Goal: Task Accomplishment & Management: Manage account settings

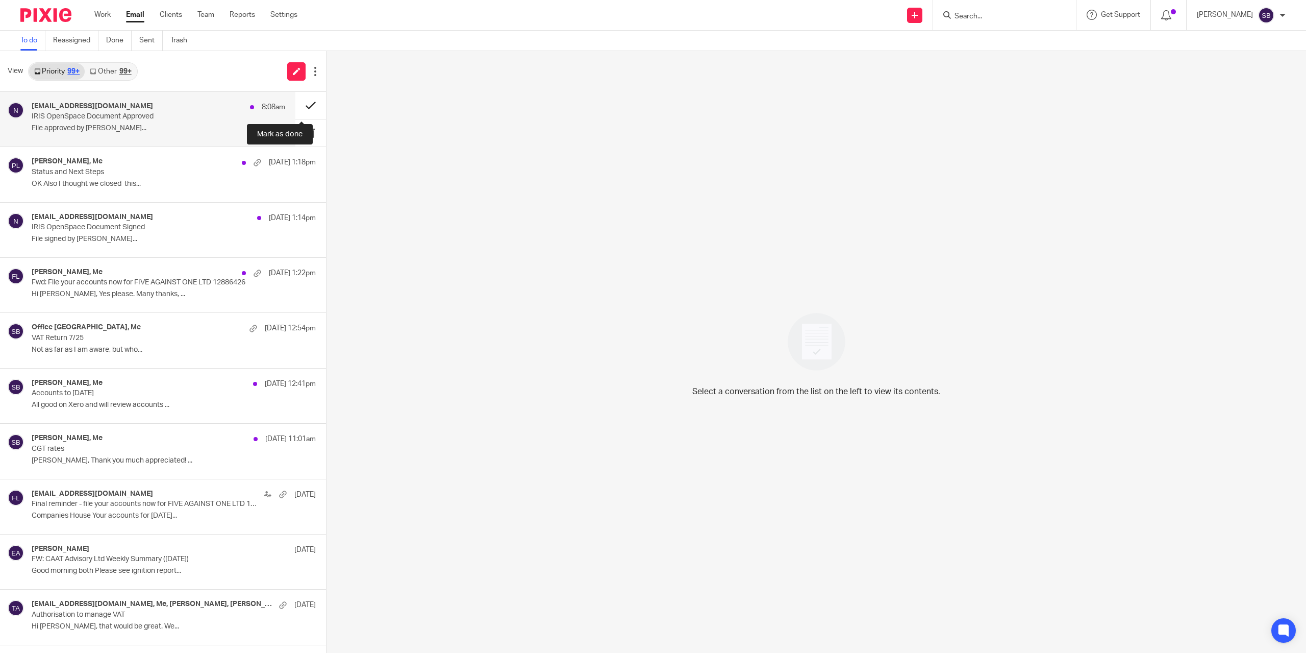
click at [299, 105] on button at bounding box center [310, 105] width 31 height 27
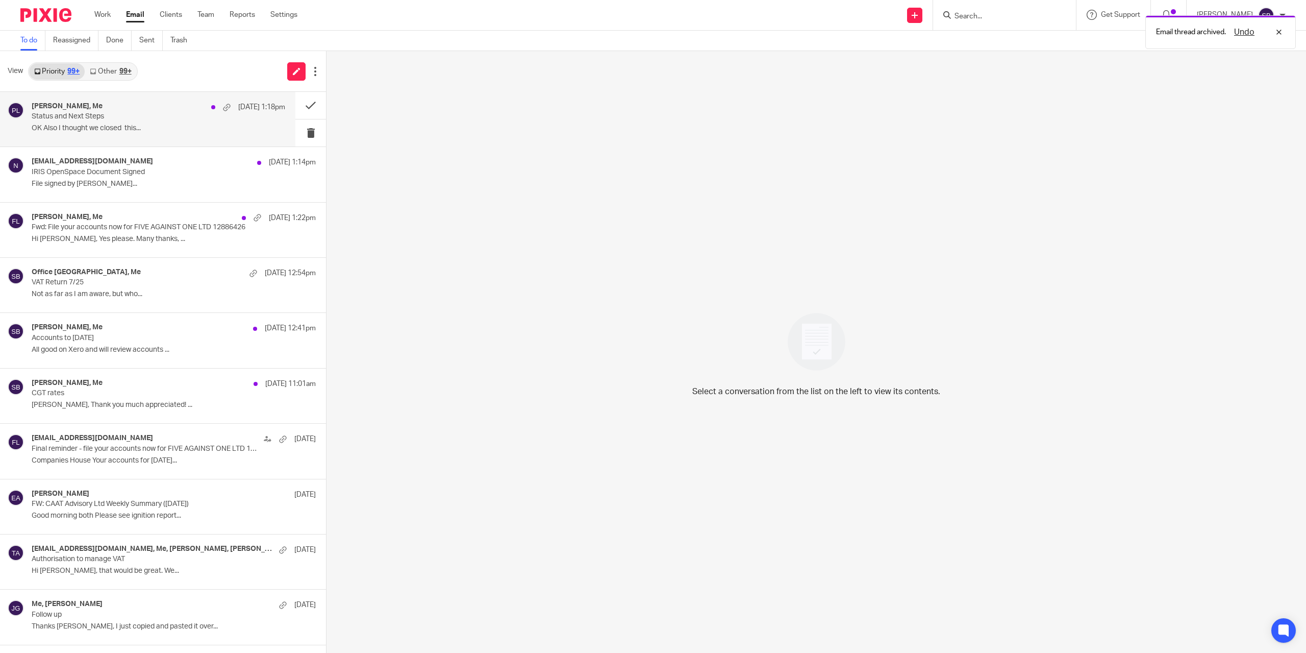
click at [208, 129] on p "OK Also I thought we closed this..." at bounding box center [159, 128] width 254 height 9
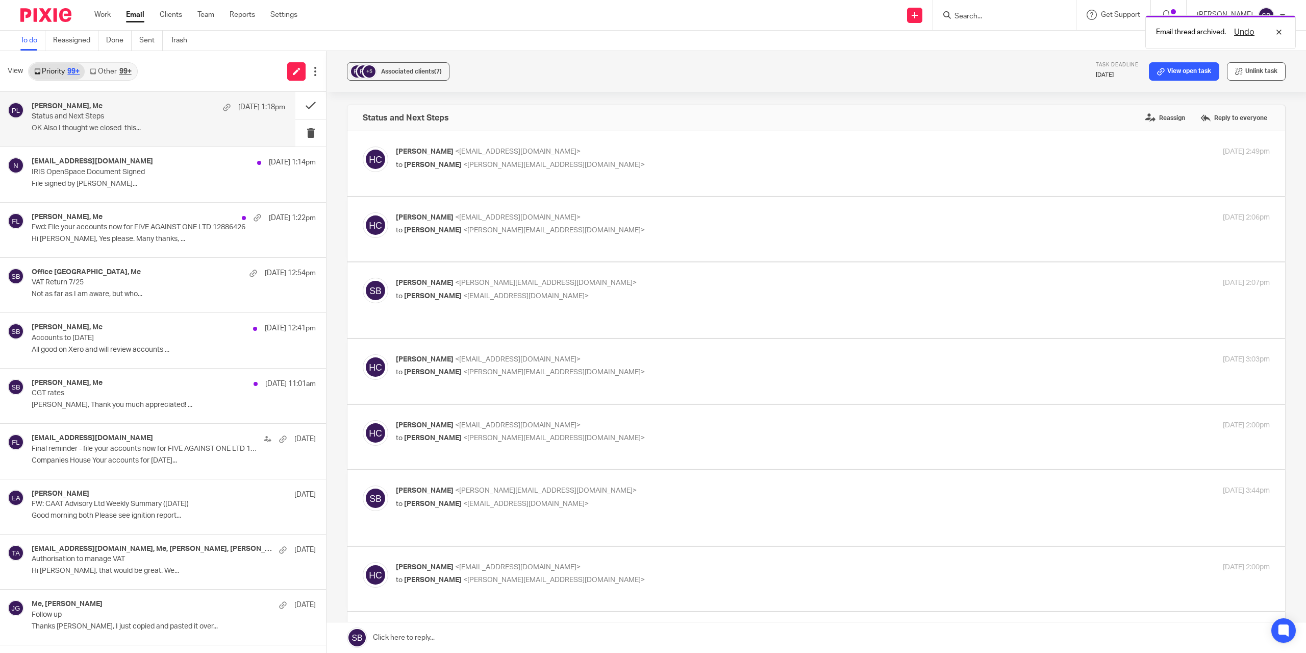
click at [652, 69] on button "Unlink task" at bounding box center [1256, 71] width 59 height 18
click at [652, 72] on button "Add email to existing task" at bounding box center [1235, 71] width 102 height 18
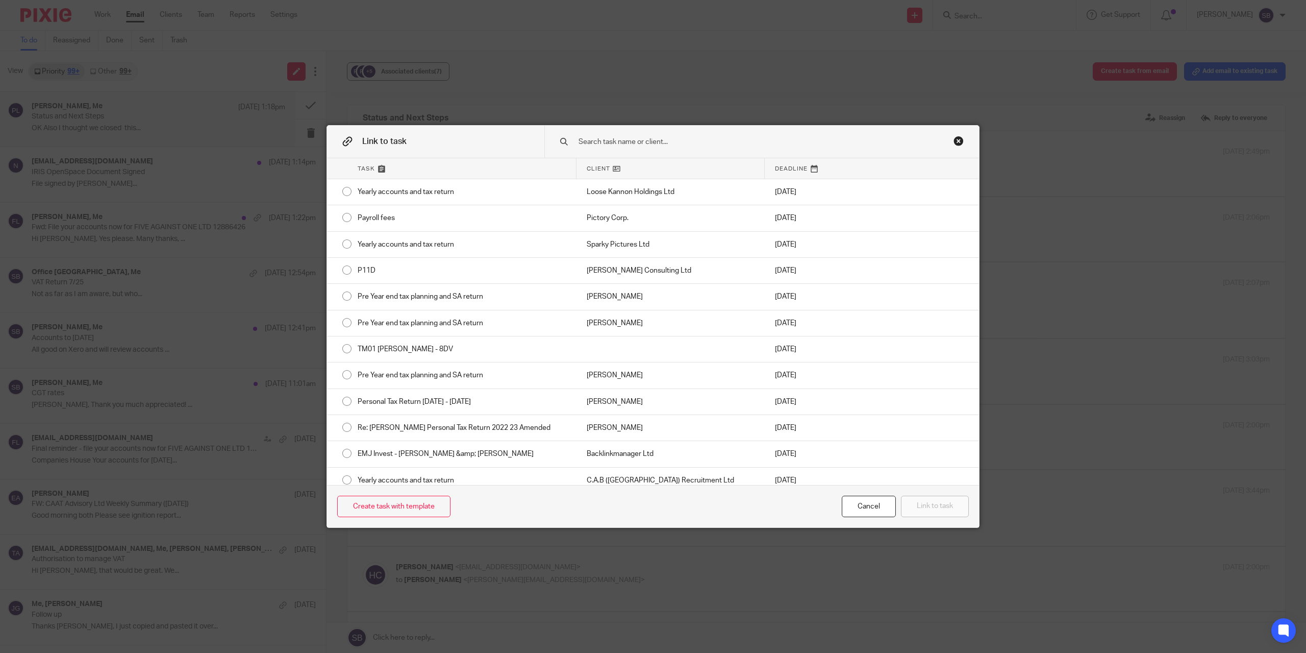
click at [652, 141] on input "text" at bounding box center [746, 141] width 336 height 11
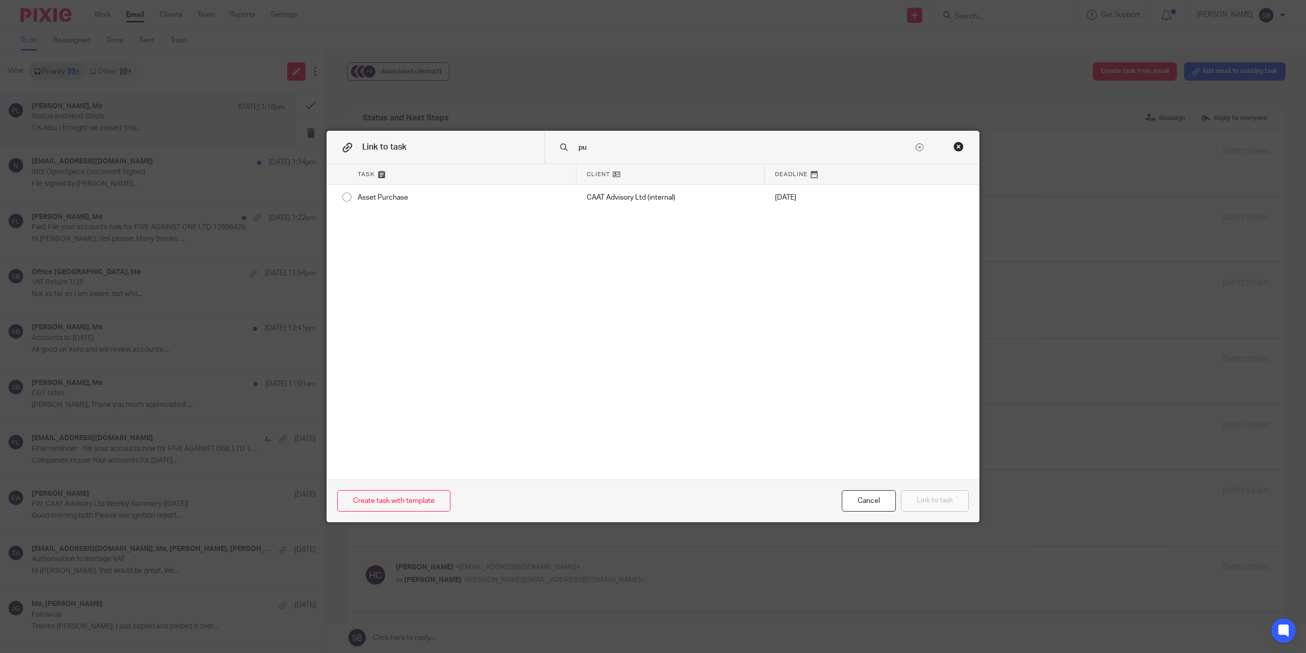
type input "p"
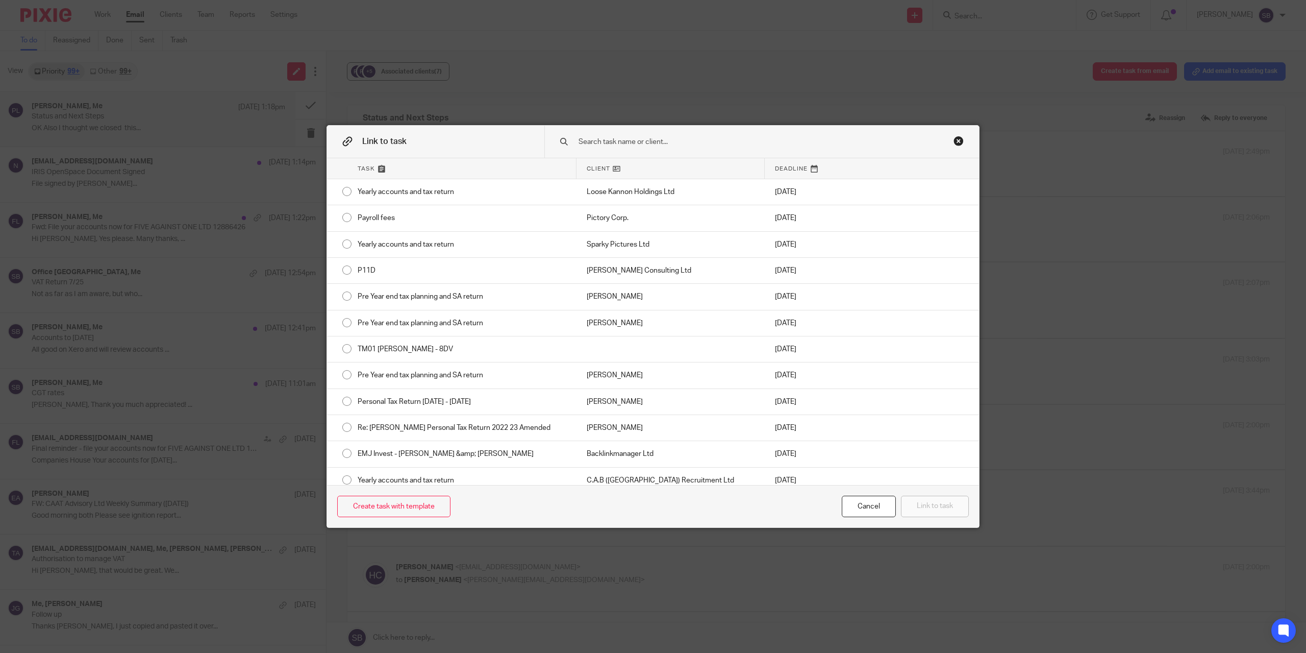
click at [652, 139] on div "Close this dialog window" at bounding box center [959, 141] width 10 height 10
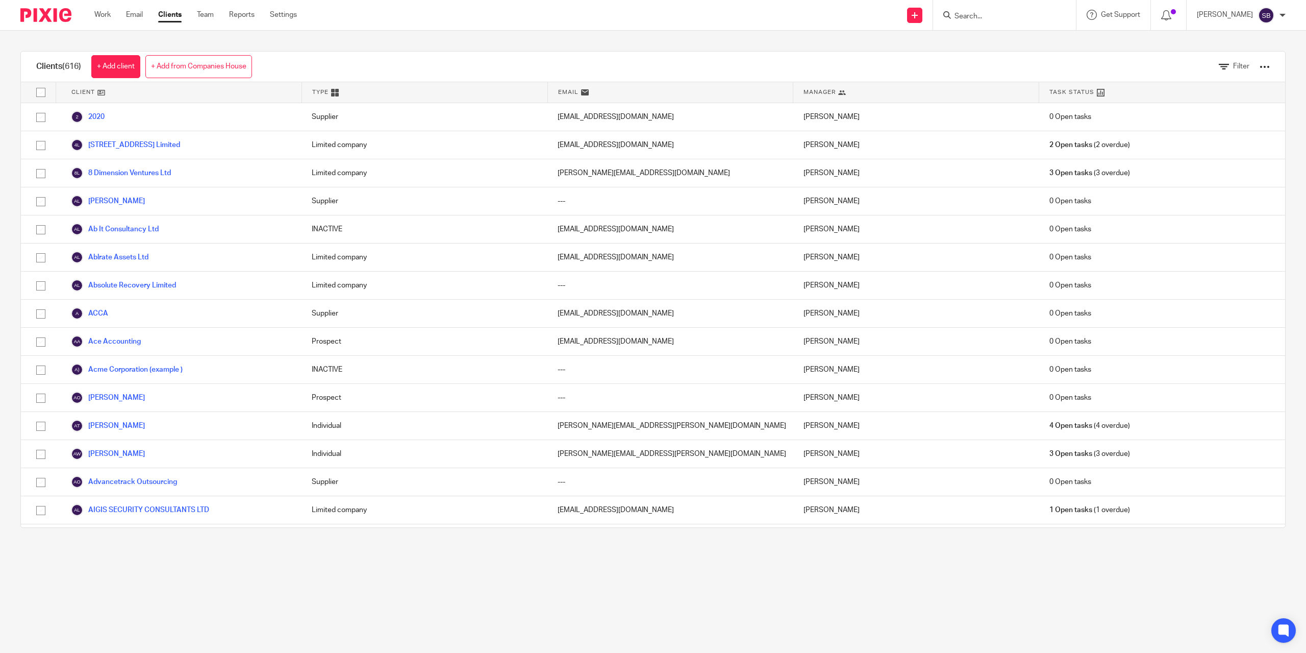
click at [974, 18] on input "Search" at bounding box center [1000, 16] width 92 height 9
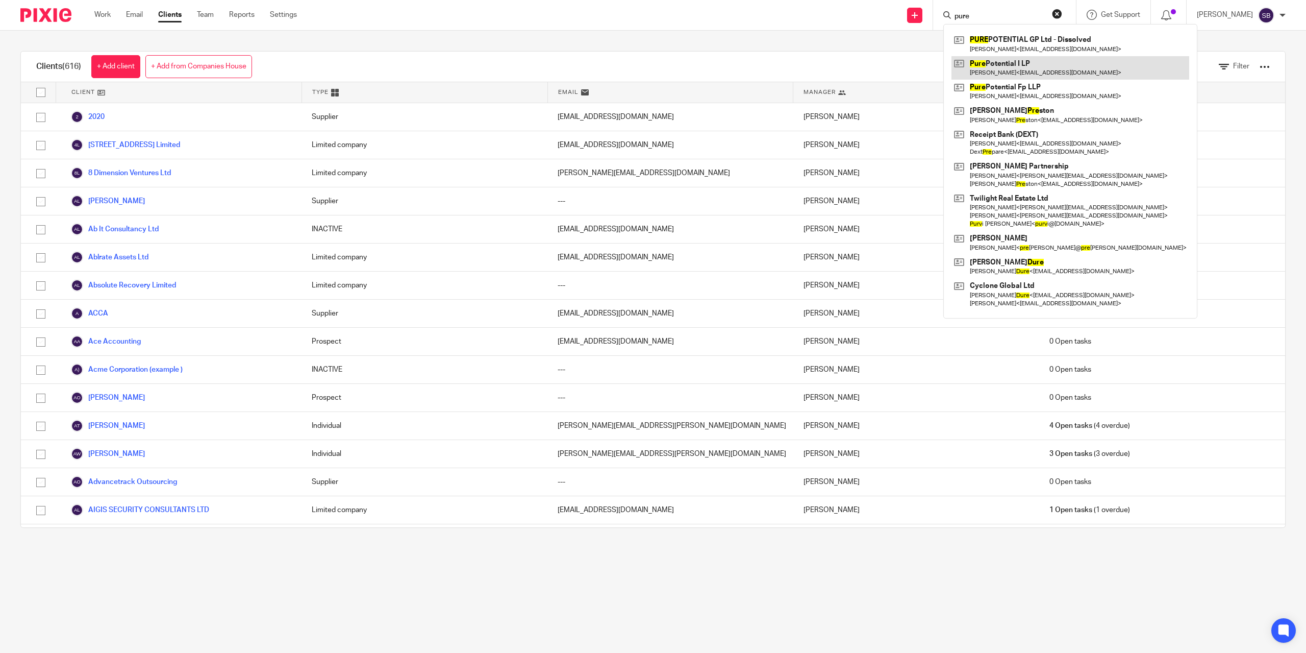
type input "pure"
click at [996, 64] on link at bounding box center [1071, 67] width 238 height 23
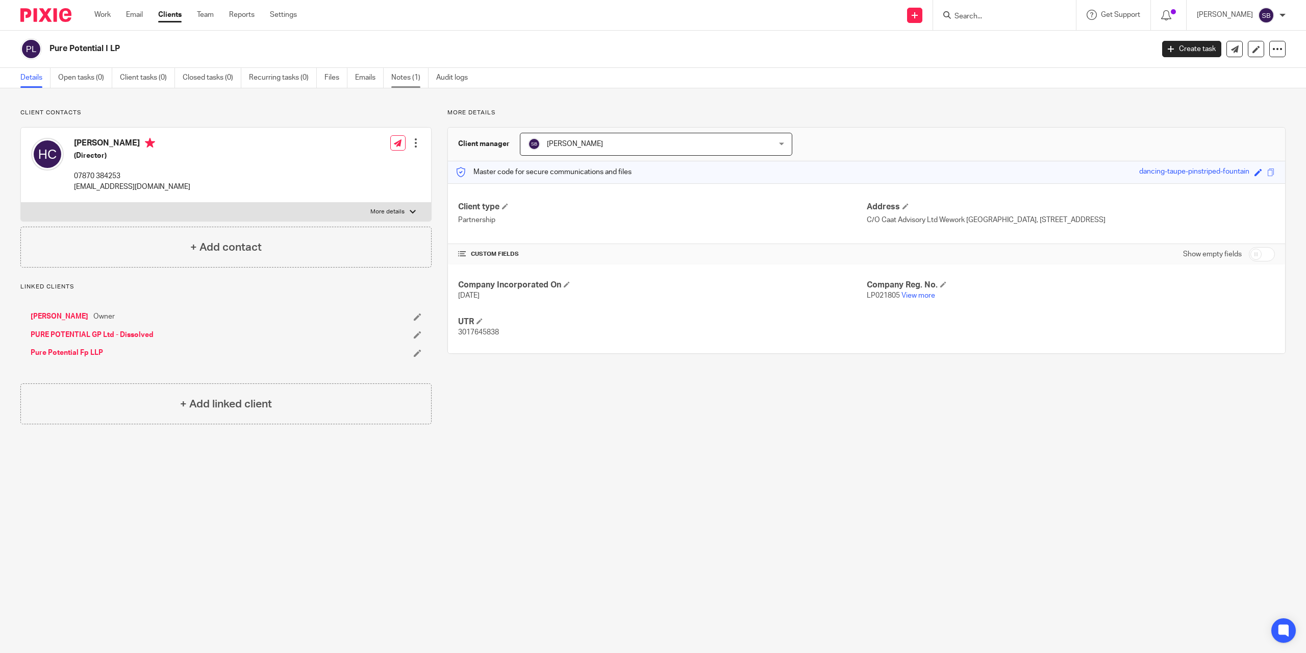
click at [407, 80] on link "Notes (1)" at bounding box center [409, 78] width 37 height 20
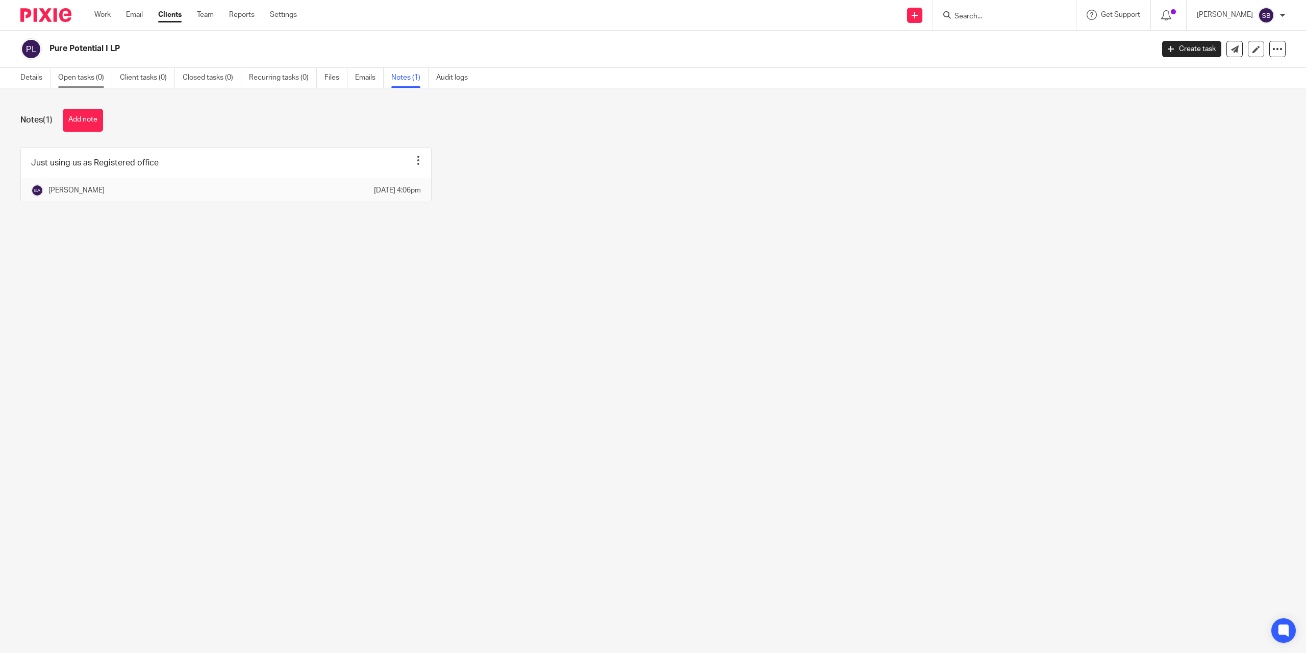
click at [83, 81] on link "Open tasks (0)" at bounding box center [85, 78] width 54 height 20
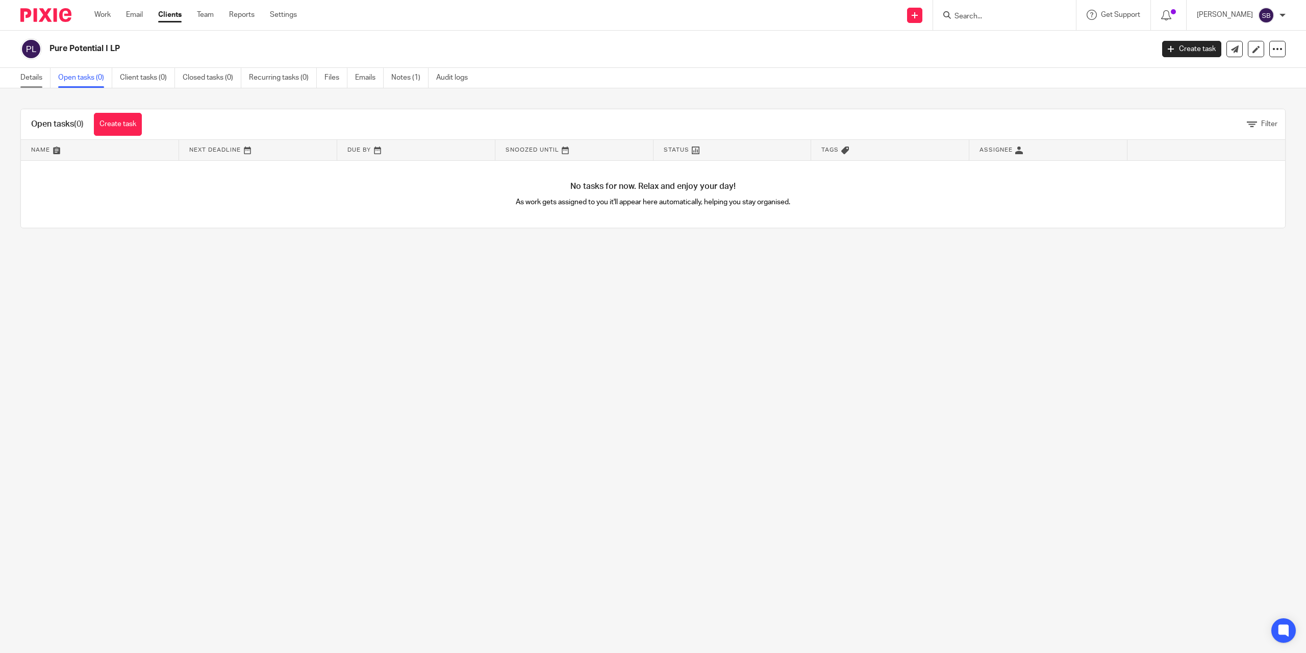
click at [37, 81] on link "Details" at bounding box center [35, 78] width 30 height 20
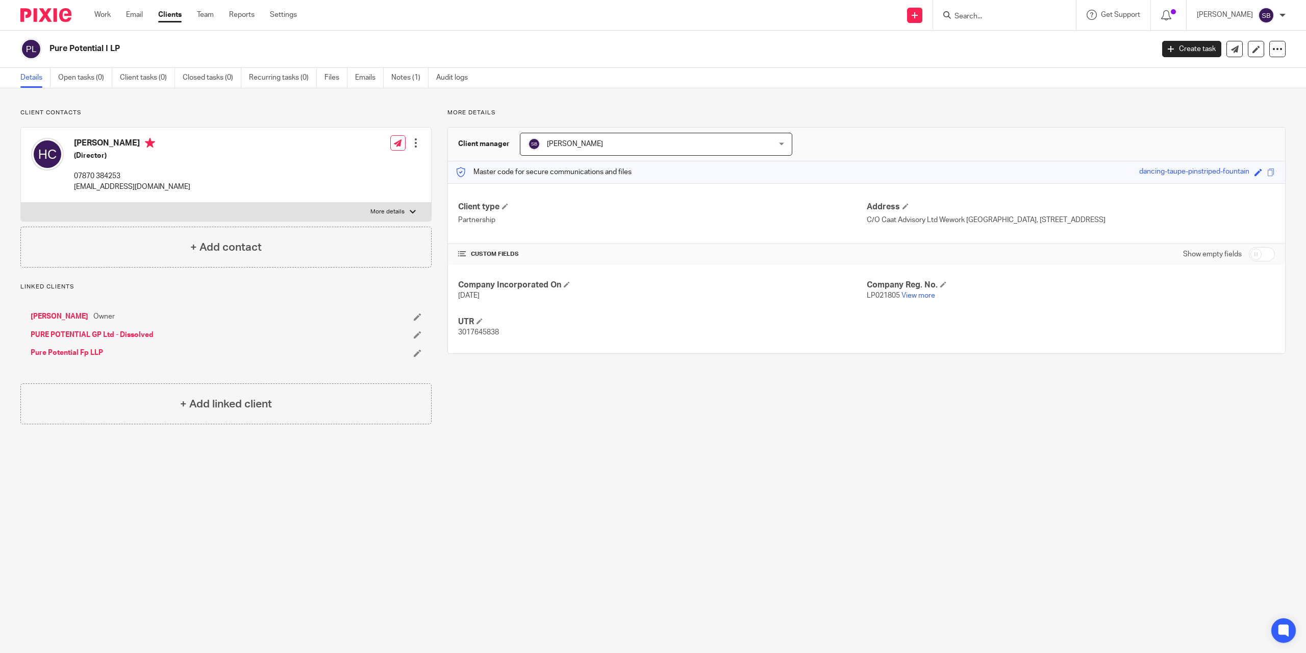
click at [89, 354] on link "Pure Potential Fp LLP" at bounding box center [67, 353] width 72 height 10
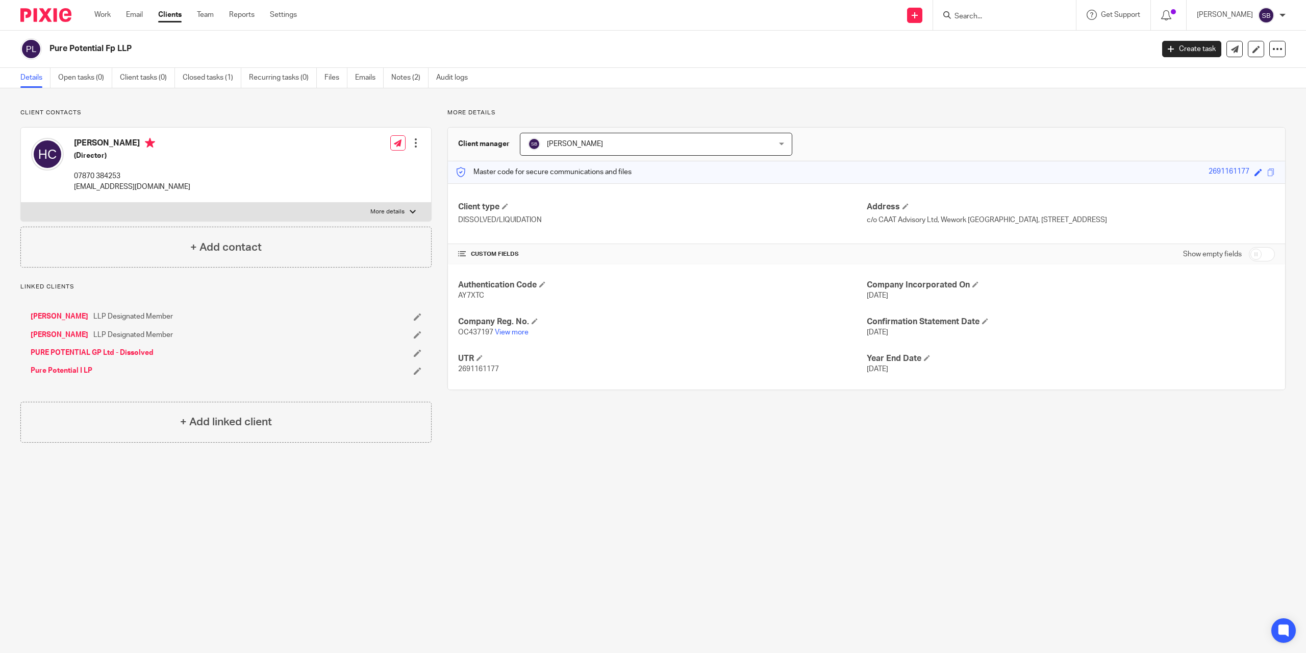
click at [989, 16] on input "Search" at bounding box center [1000, 16] width 92 height 9
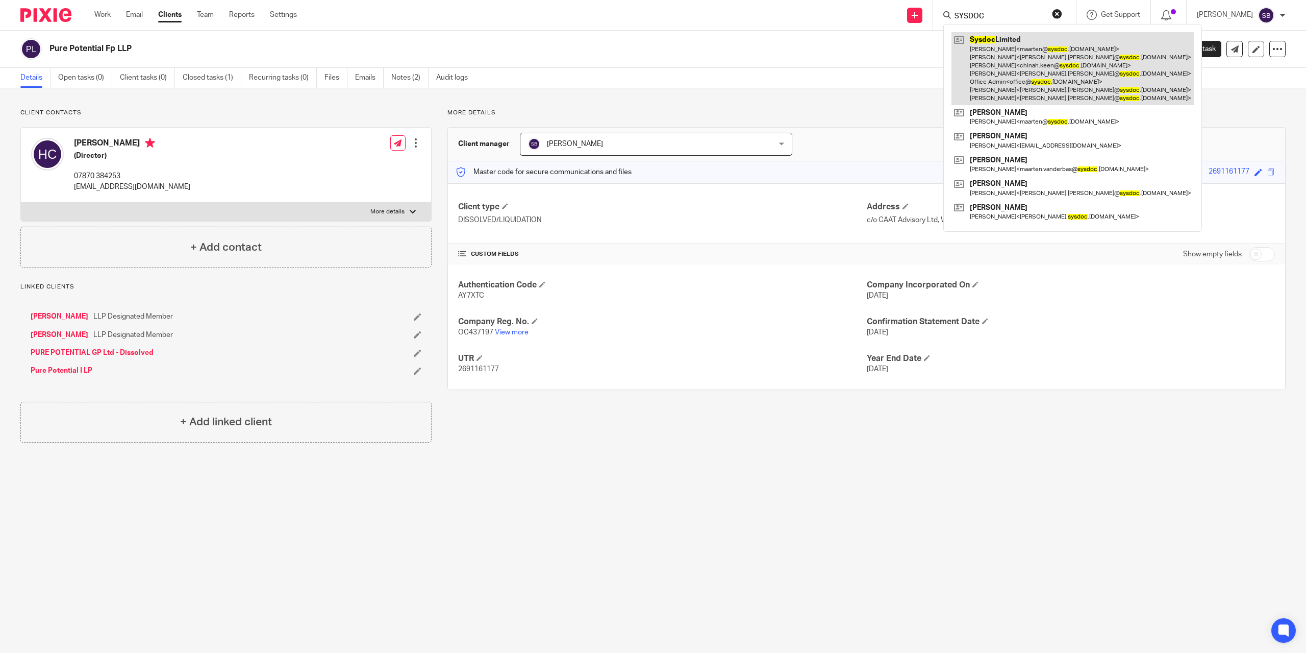
type input "SYSDOC"
click at [998, 38] on link at bounding box center [1073, 68] width 242 height 73
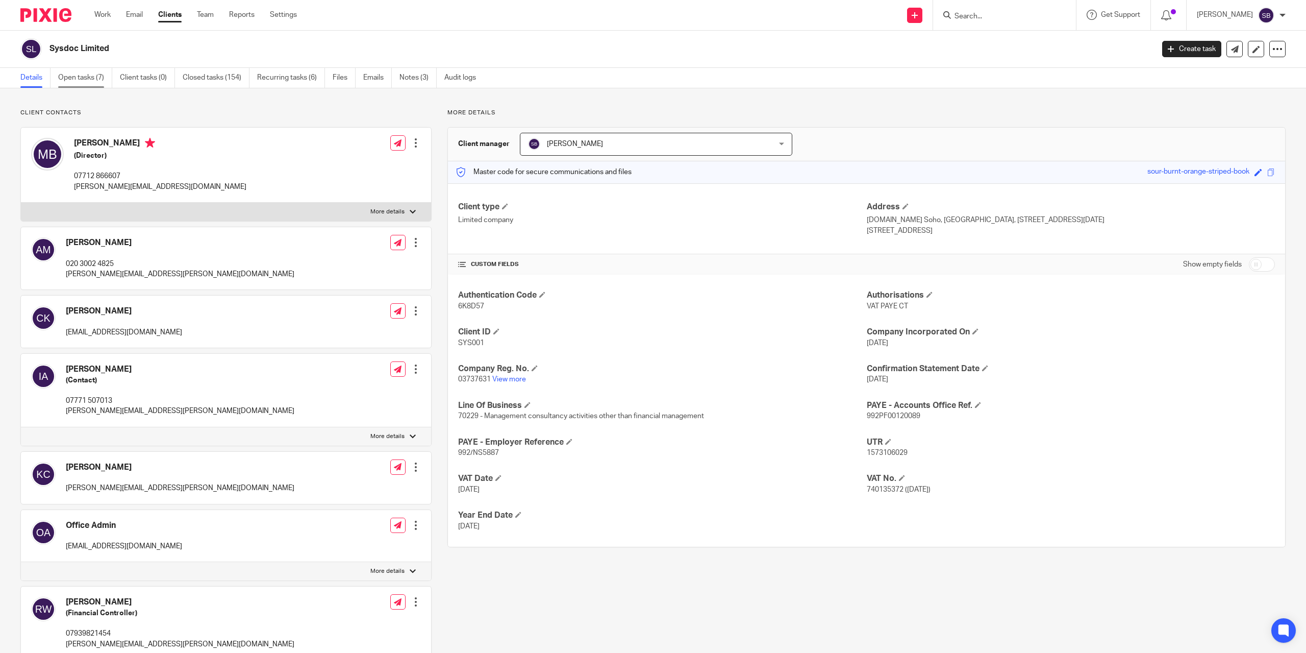
click at [80, 77] on link "Open tasks (7)" at bounding box center [85, 78] width 54 height 20
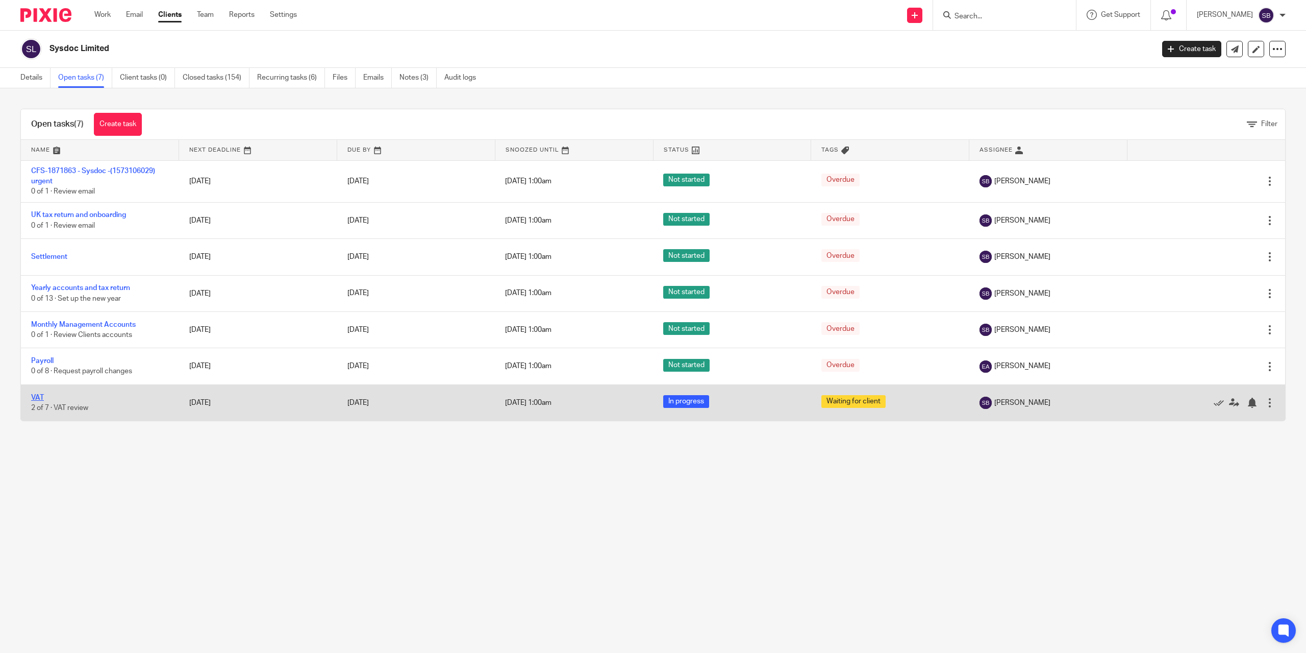
click at [40, 398] on link "VAT" at bounding box center [37, 397] width 13 height 7
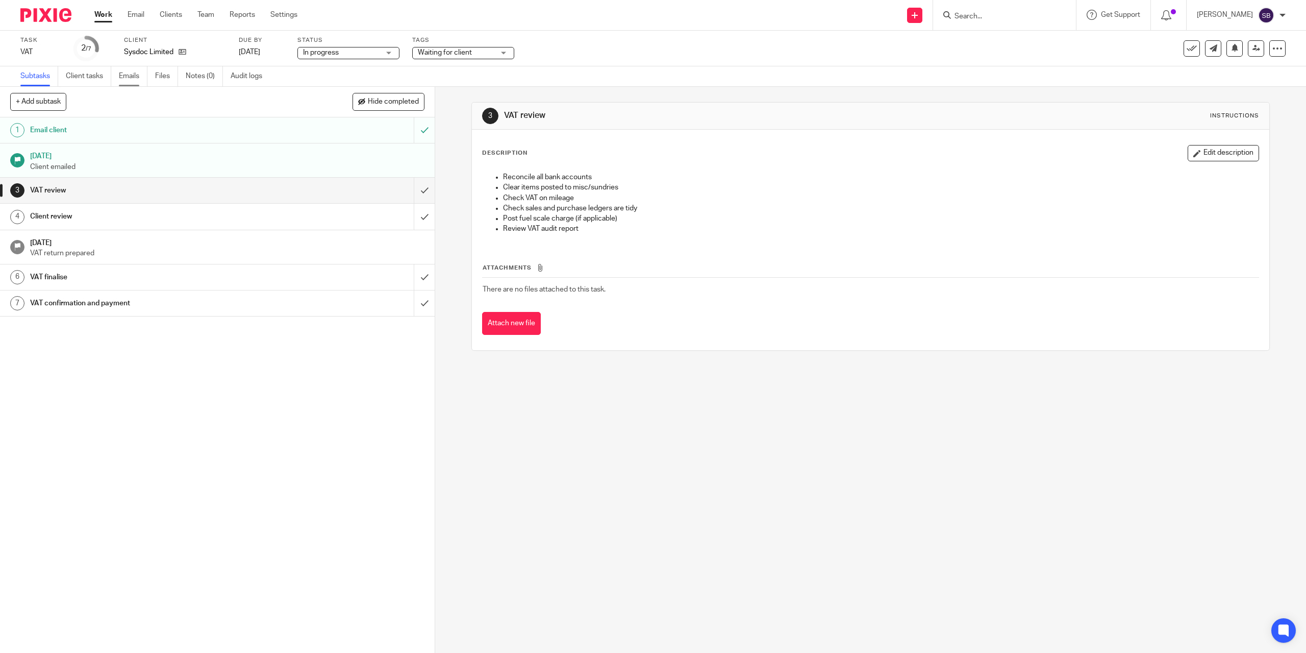
click at [135, 81] on link "Emails" at bounding box center [133, 76] width 29 height 20
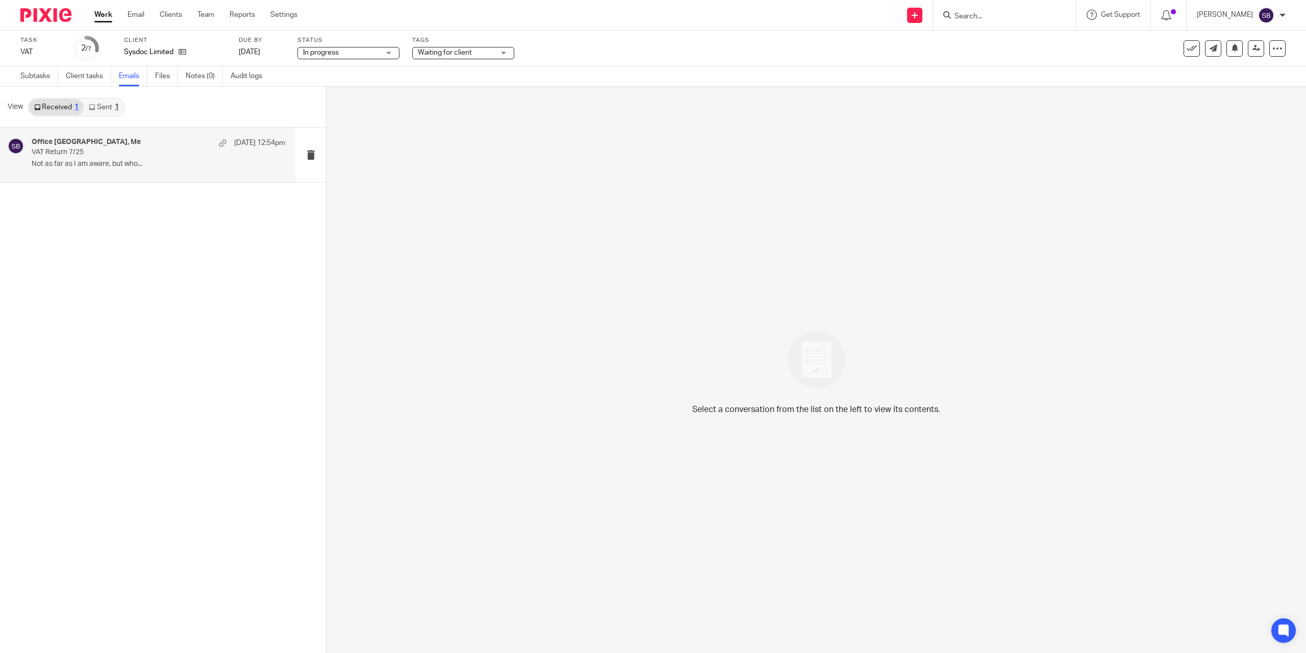
click at [62, 158] on div "Office [GEOGRAPHIC_DATA], Me [DATE] 12:54pm VAT Return 7/25 Not as far as I am …" at bounding box center [159, 155] width 254 height 34
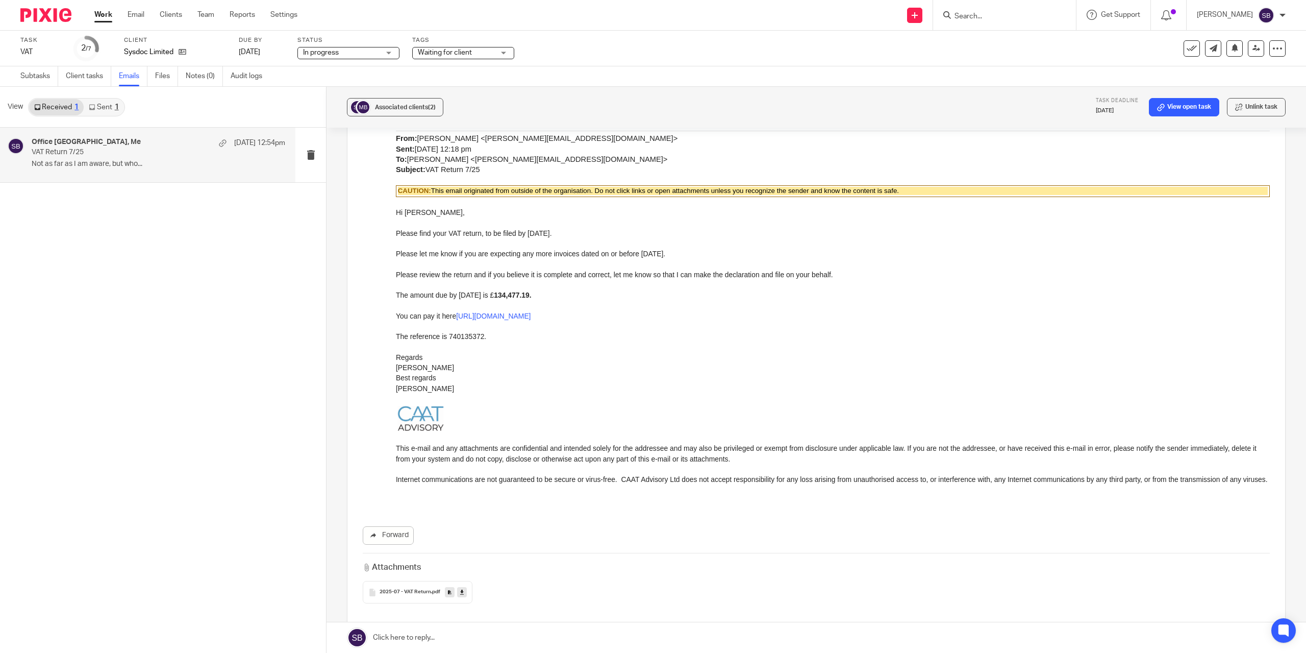
scroll to position [349, 0]
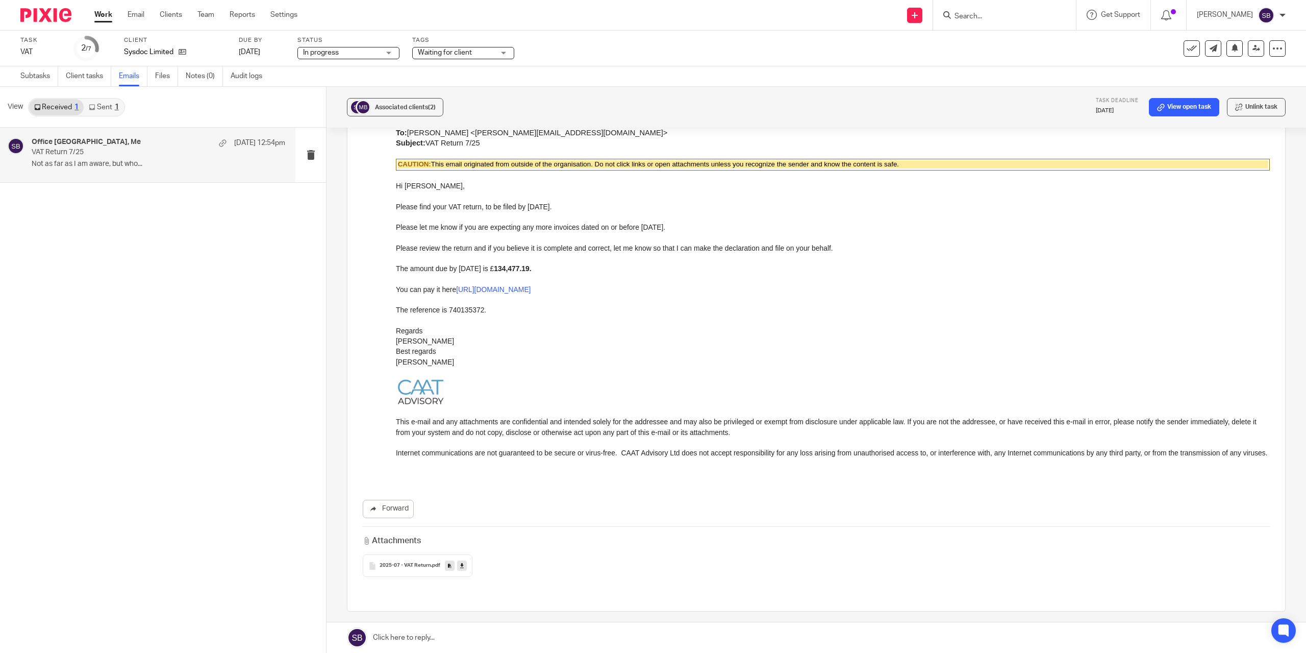
click at [414, 634] on link at bounding box center [817, 637] width 980 height 31
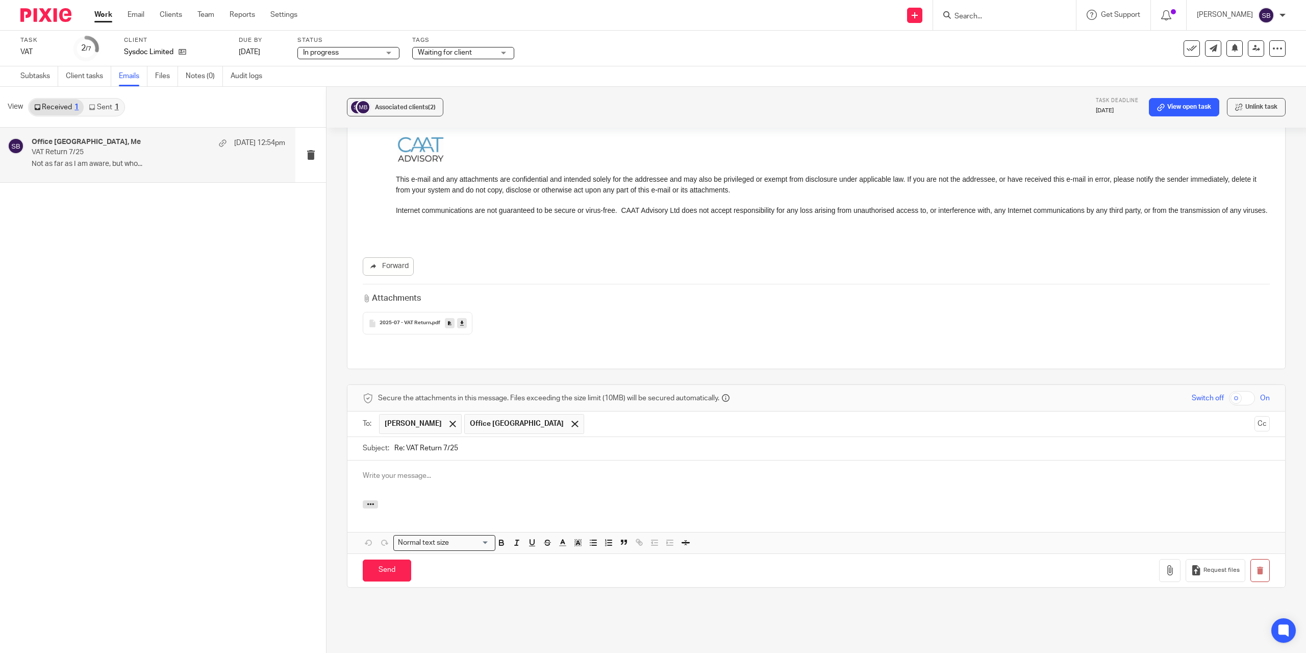
scroll to position [0, 0]
click at [395, 470] on p at bounding box center [816, 475] width 907 height 10
drag, startPoint x: 408, startPoint y: 452, endPoint x: 347, endPoint y: 447, distance: 60.9
click at [348, 460] on div "rETURN FILED" at bounding box center [817, 480] width 938 height 40
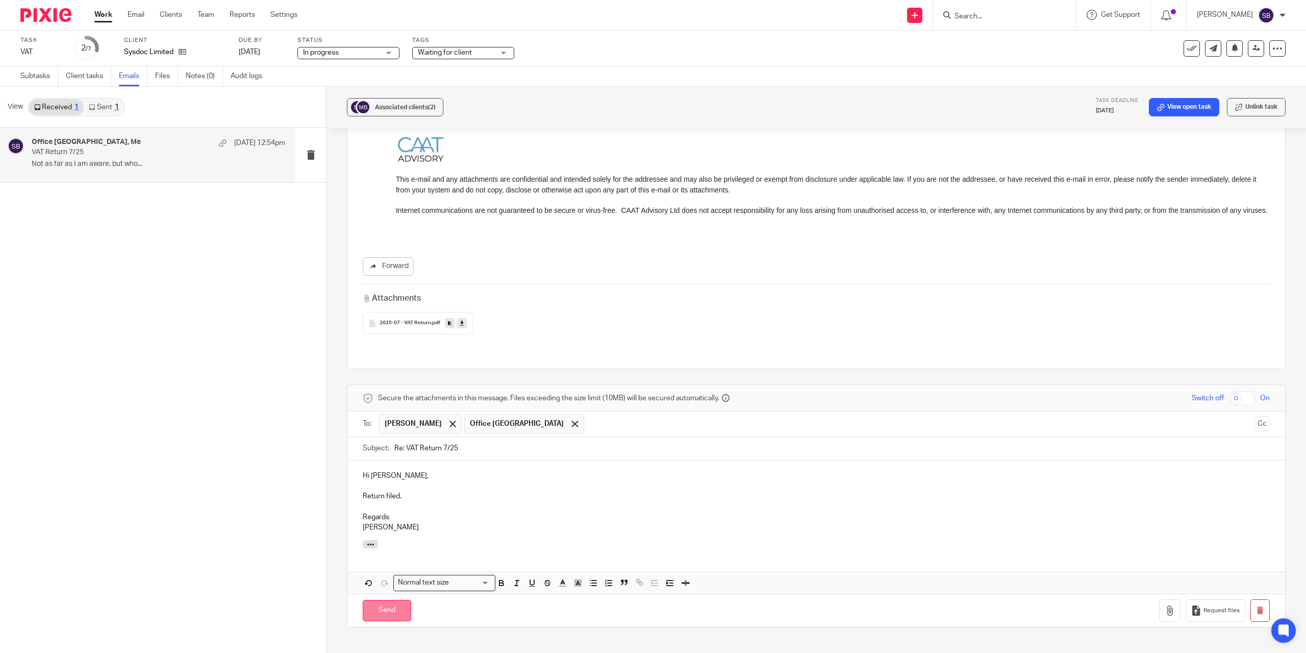
click at [382, 600] on input "Send" at bounding box center [387, 611] width 48 height 22
click at [489, 50] on span "Waiting for client" at bounding box center [456, 52] width 77 height 11
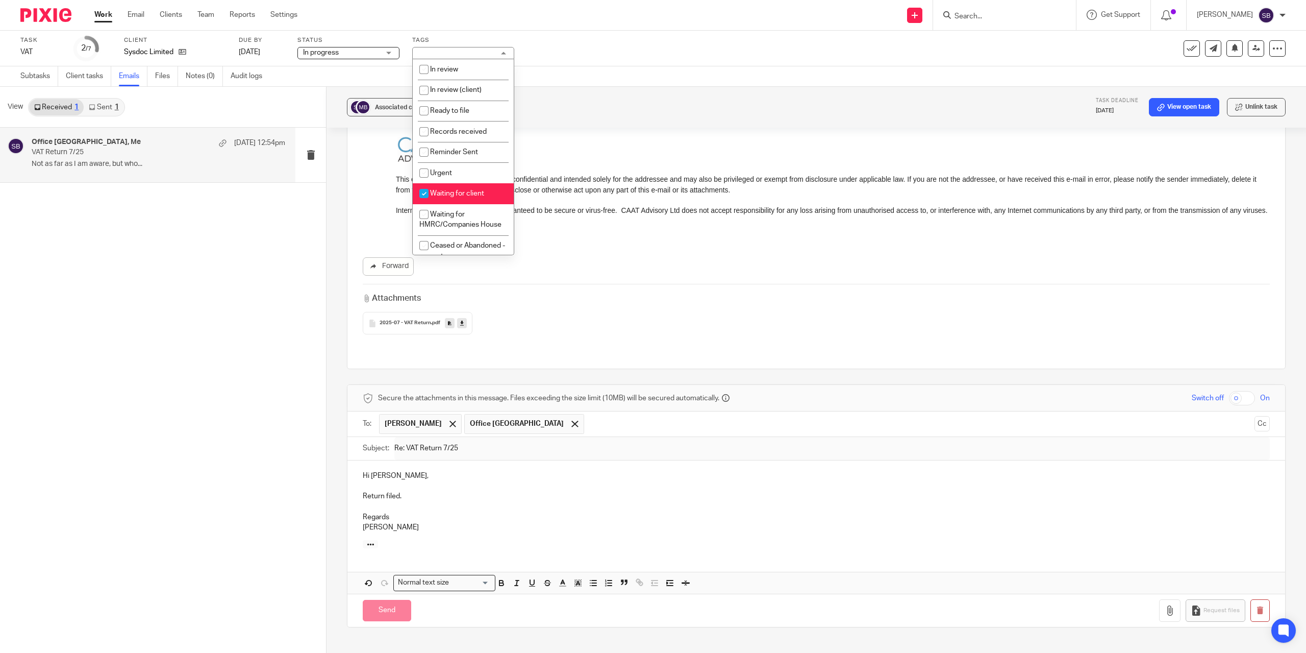
drag, startPoint x: 458, startPoint y: 187, endPoint x: 507, endPoint y: 185, distance: 49.0
click at [459, 186] on li "Waiting for client" at bounding box center [463, 193] width 101 height 21
checkbox input "false"
click at [1187, 48] on icon at bounding box center [1192, 48] width 10 height 10
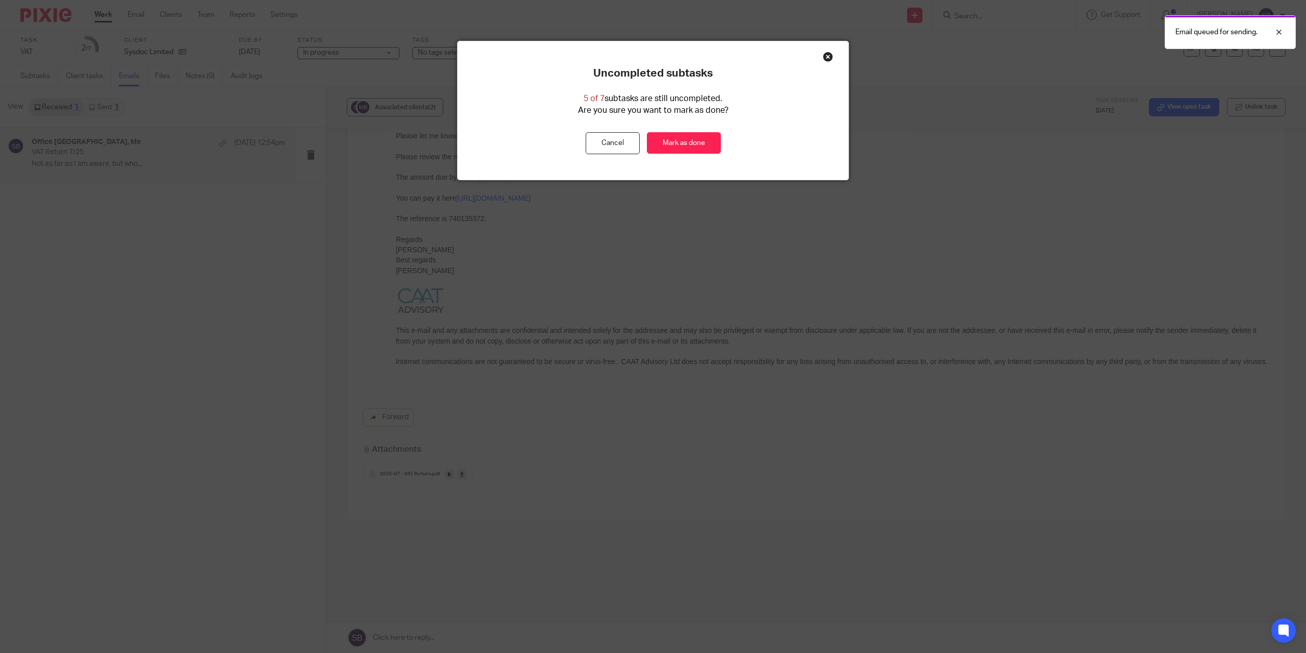
scroll to position [413, 0]
click at [671, 142] on link "Mark as done" at bounding box center [684, 143] width 74 height 22
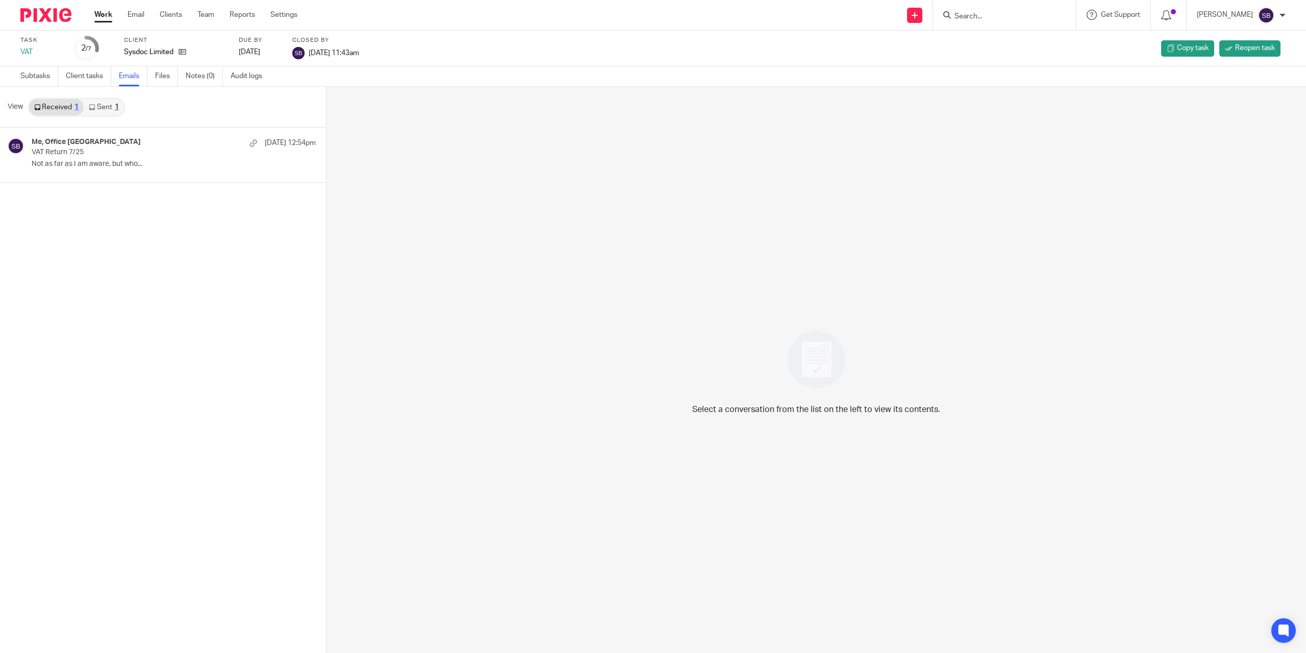
click at [970, 14] on input "Search" at bounding box center [1000, 16] width 92 height 9
type input "lagan"
click at [984, 43] on link at bounding box center [1038, 43] width 172 height 23
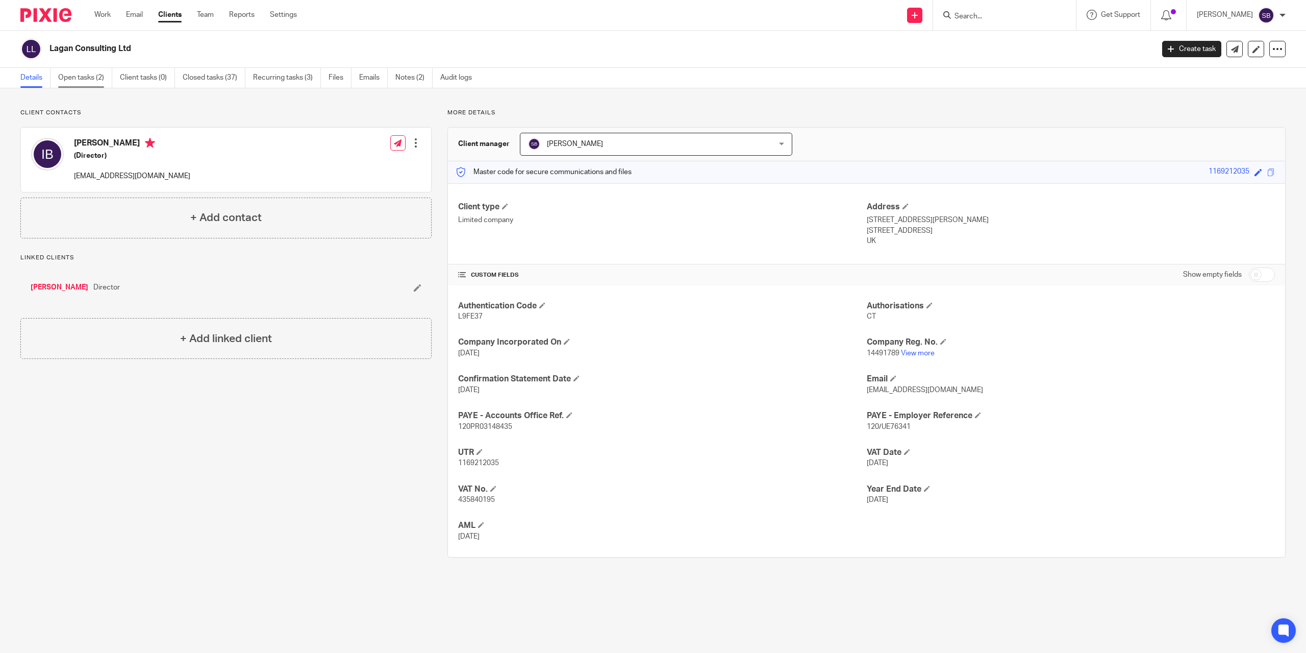
click at [70, 77] on link "Open tasks (2)" at bounding box center [85, 78] width 54 height 20
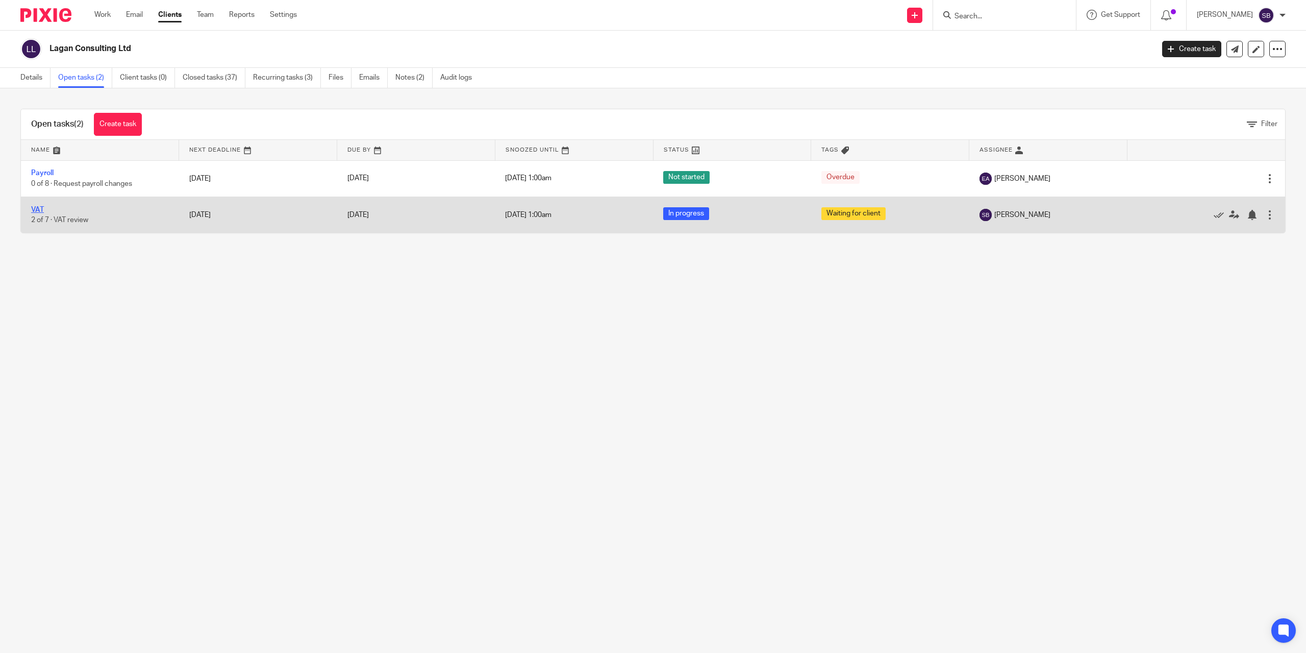
click at [34, 209] on link "VAT" at bounding box center [37, 209] width 13 height 7
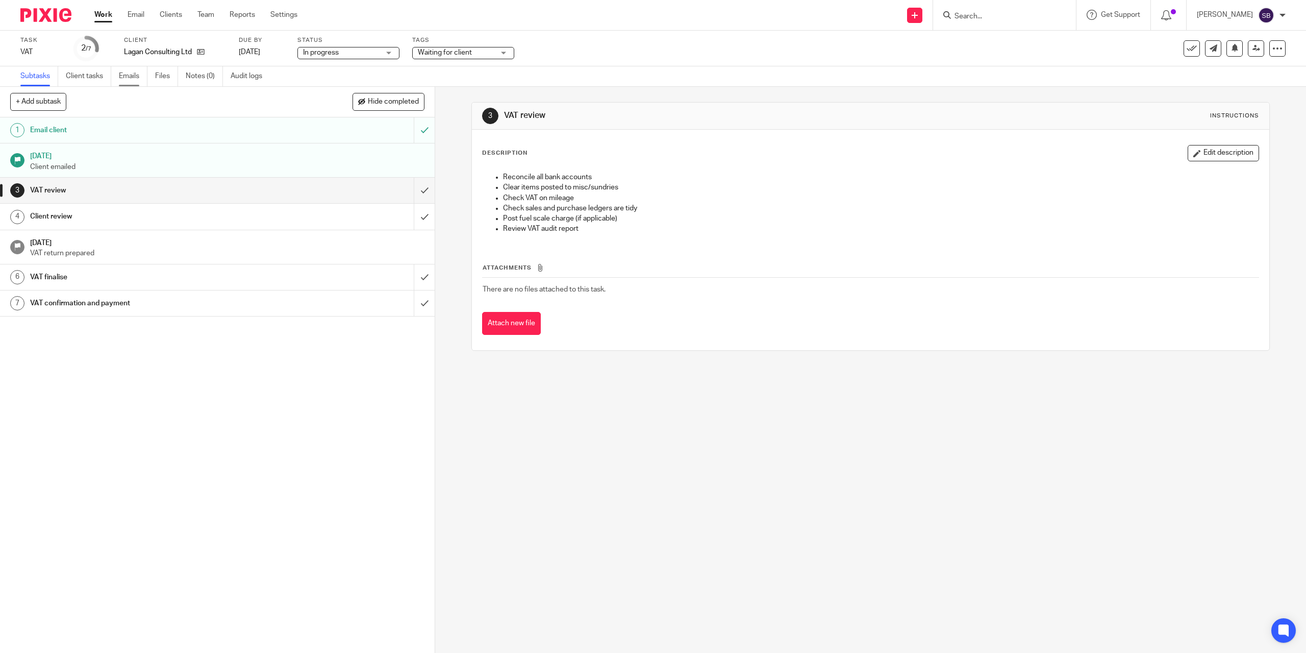
click at [134, 76] on link "Emails" at bounding box center [133, 76] width 29 height 20
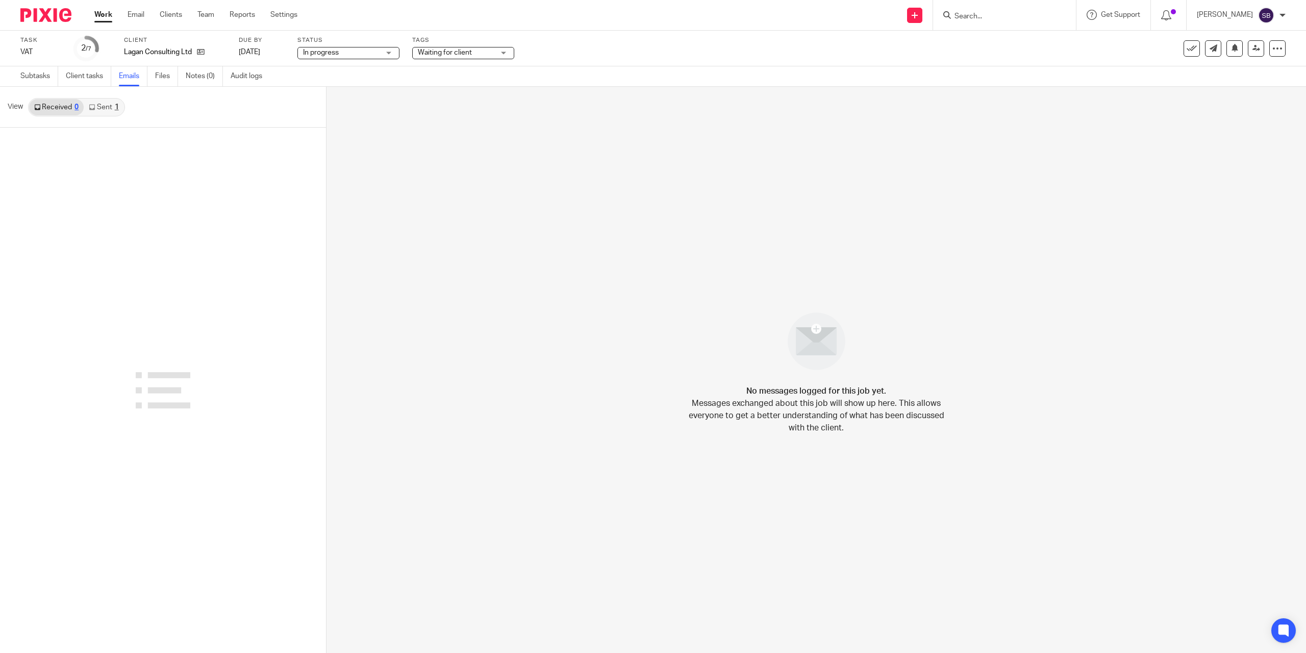
click at [108, 106] on link "Sent 1" at bounding box center [104, 107] width 40 height 16
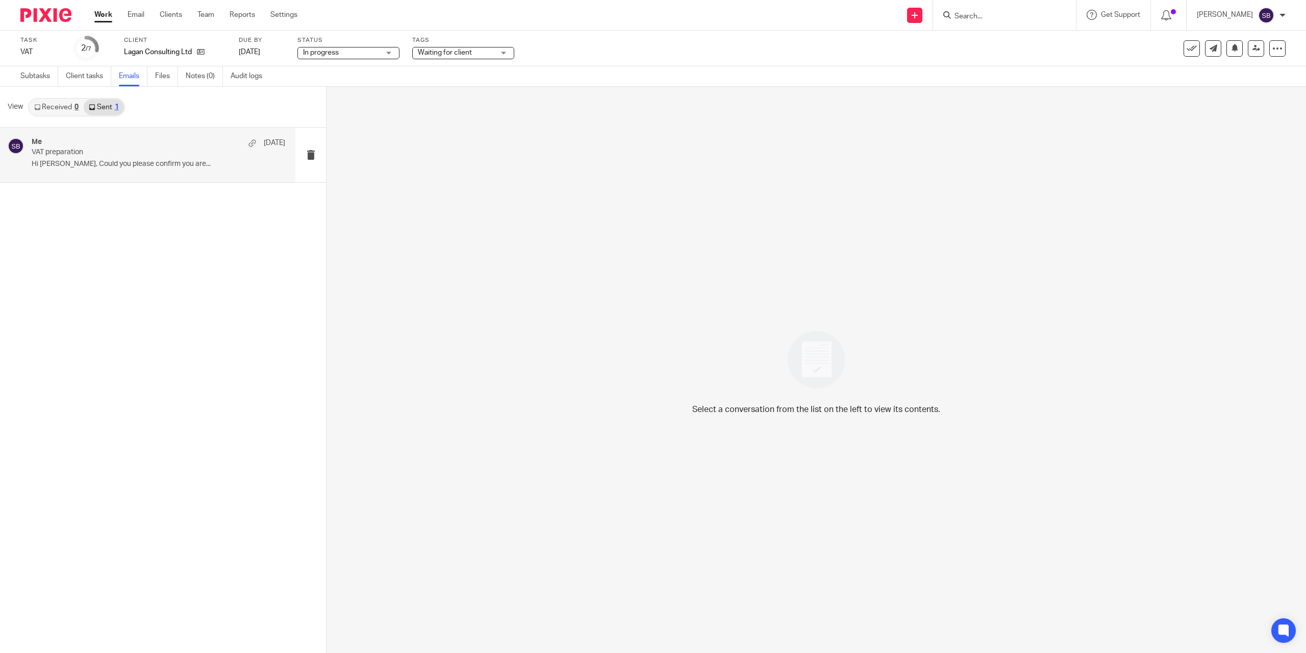
click at [79, 157] on div "Me 15 Aug VAT preparation Hi Ian, Could you please confirm you are..." at bounding box center [159, 155] width 254 height 34
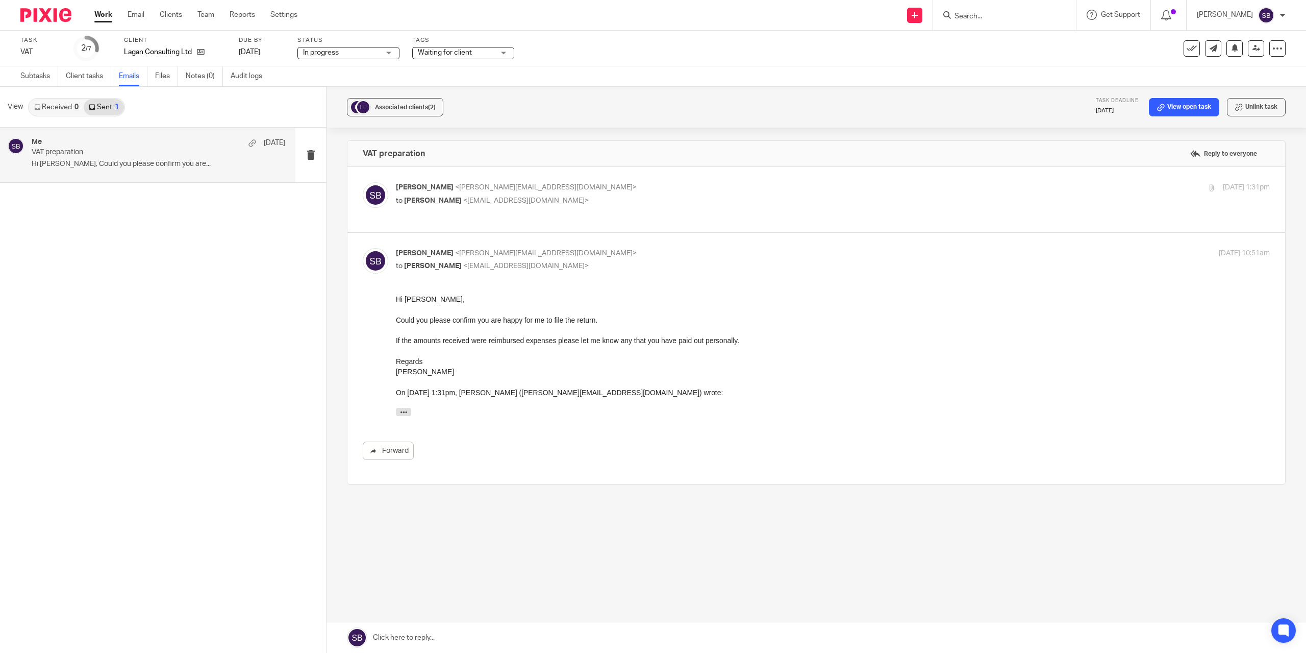
click at [421, 632] on link at bounding box center [817, 637] width 980 height 31
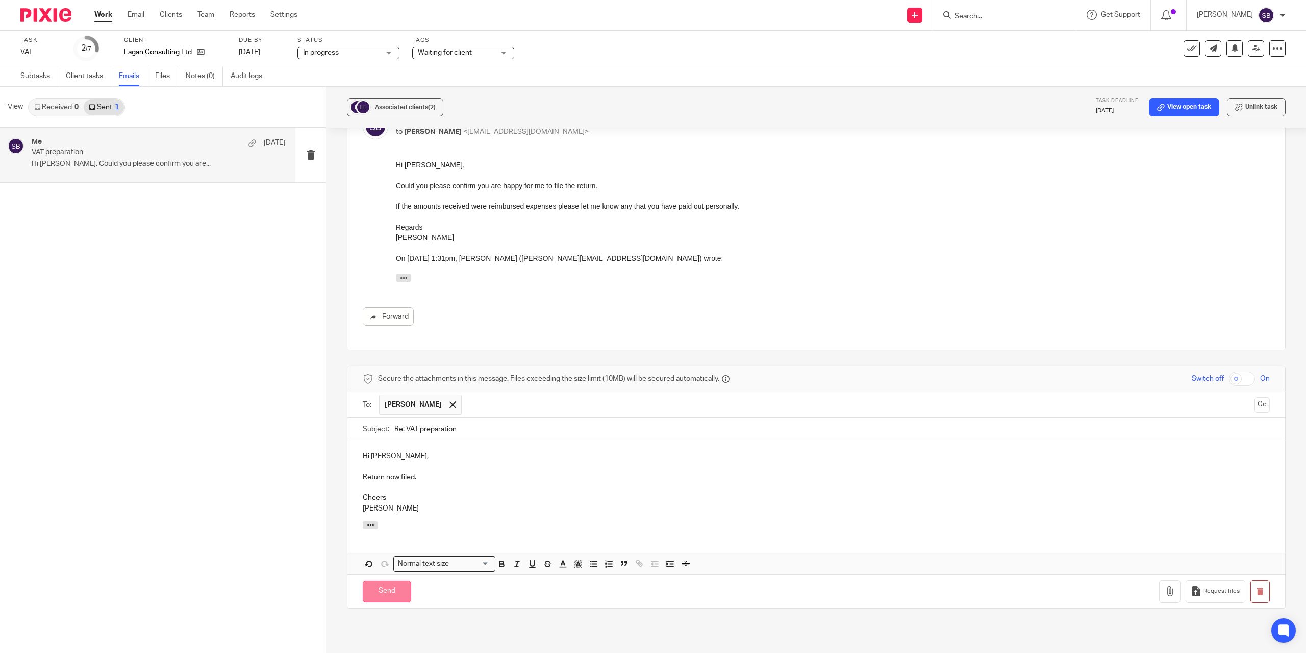
click at [389, 583] on input "Send" at bounding box center [387, 591] width 48 height 22
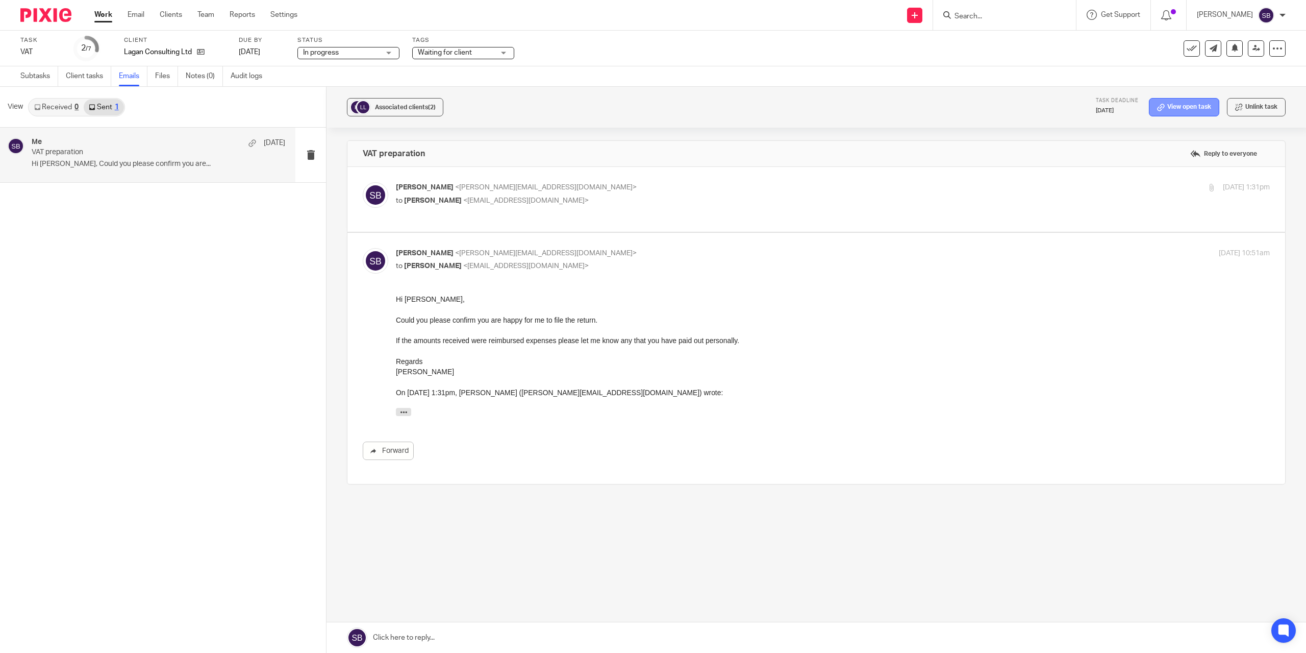
click at [1187, 109] on link "View open task" at bounding box center [1184, 107] width 70 height 18
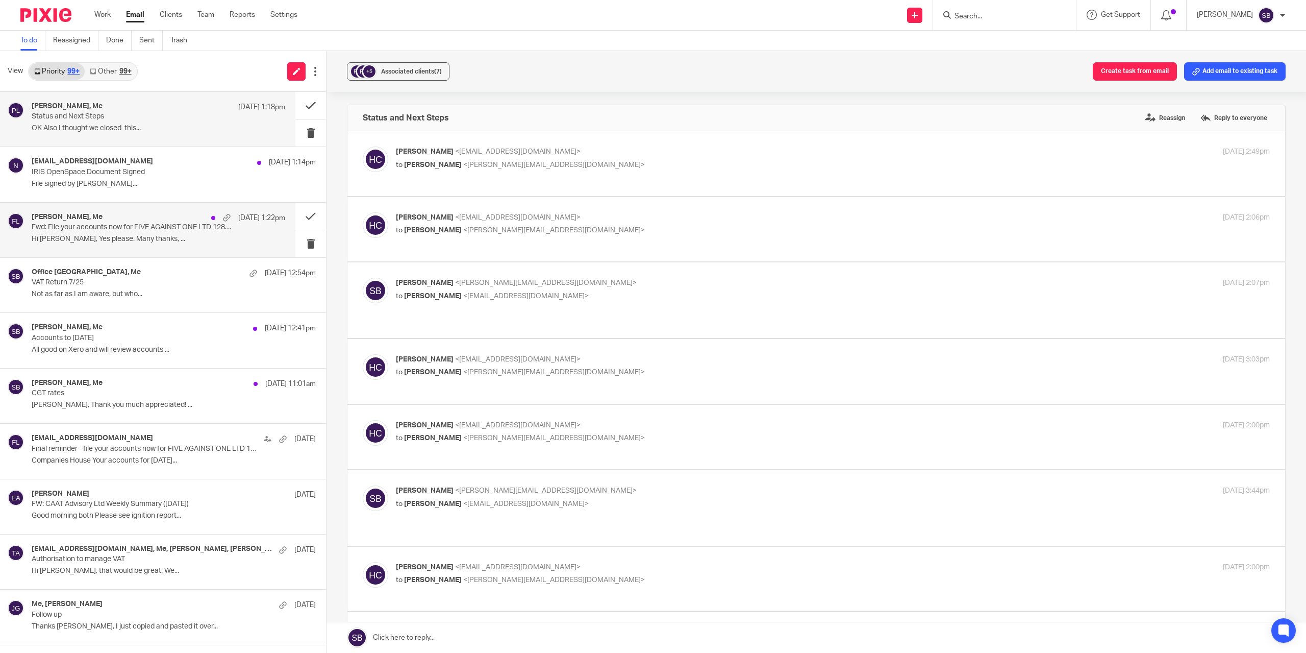
click at [105, 232] on div "[PERSON_NAME], Me [DATE] 1:22pm Fwd: File your accounts now for FIVE AGAINST ON…" at bounding box center [159, 230] width 254 height 34
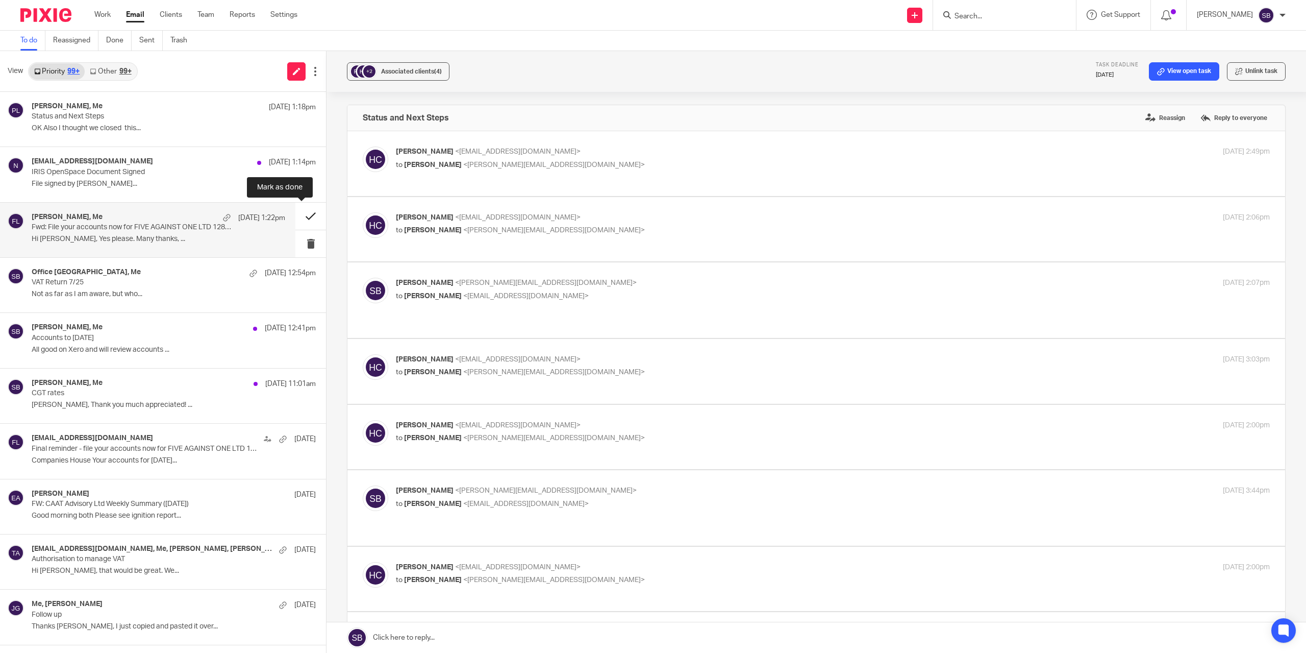
click at [301, 217] on button at bounding box center [310, 216] width 31 height 27
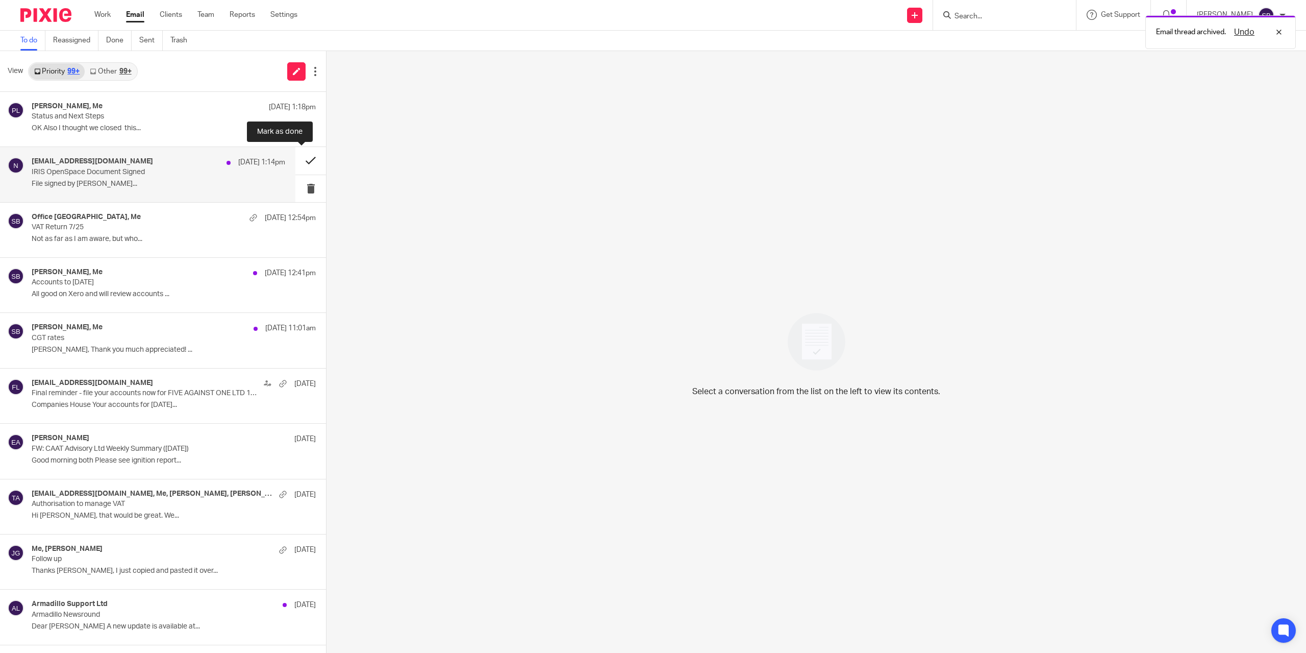
click at [301, 158] on button at bounding box center [310, 160] width 31 height 27
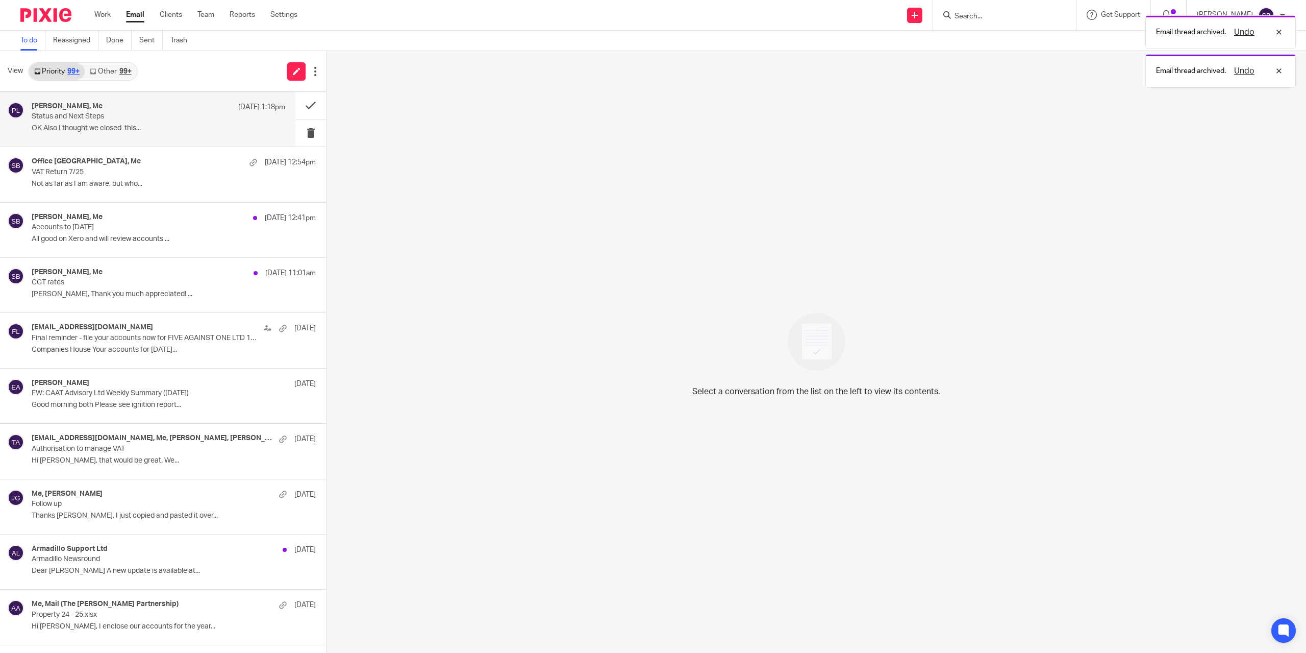
click at [108, 122] on div "Helen Corey, Me 16 Aug 1:18pm Status and Next Steps OK Also I thought we closed…" at bounding box center [159, 119] width 254 height 34
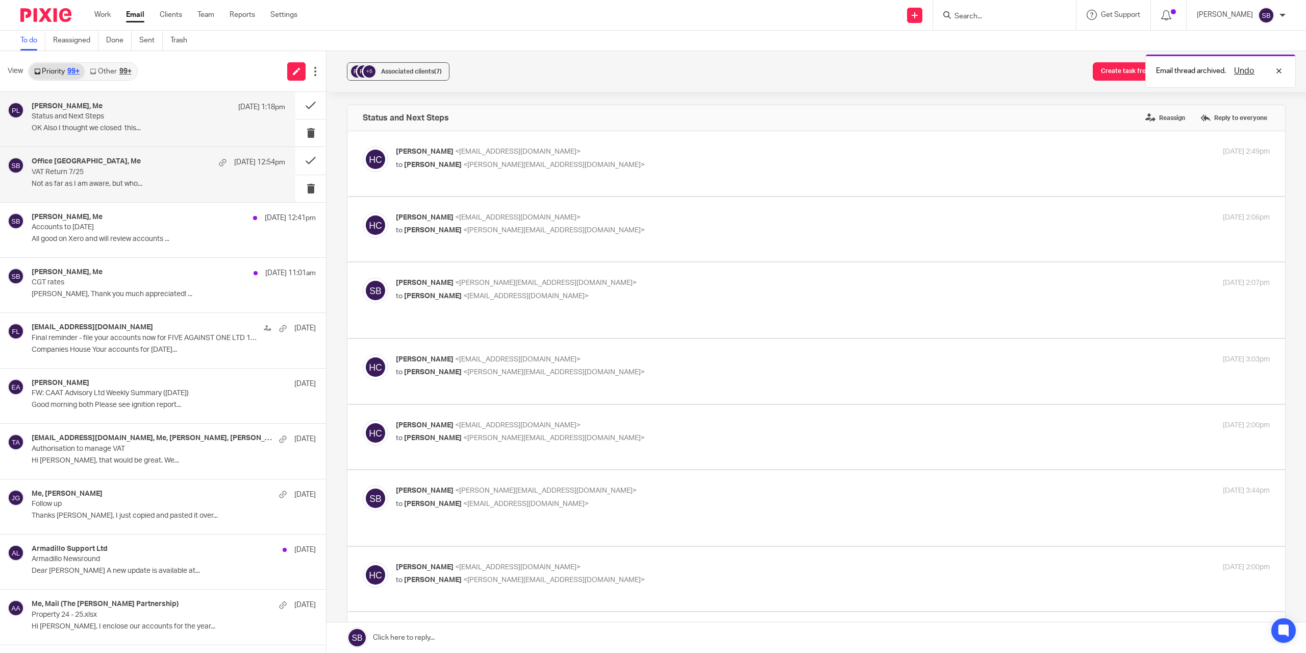
click at [102, 175] on p "VAT Return 7/25" at bounding box center [133, 172] width 203 height 9
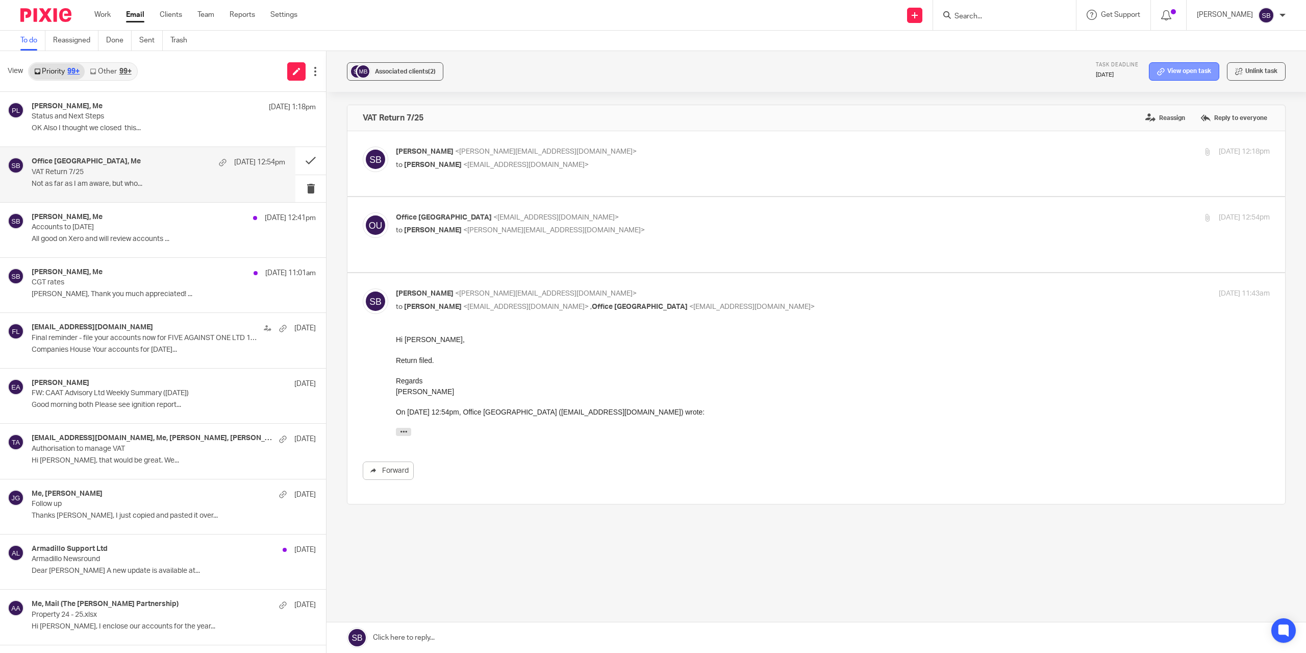
click at [1169, 71] on link "View open task" at bounding box center [1184, 71] width 70 height 18
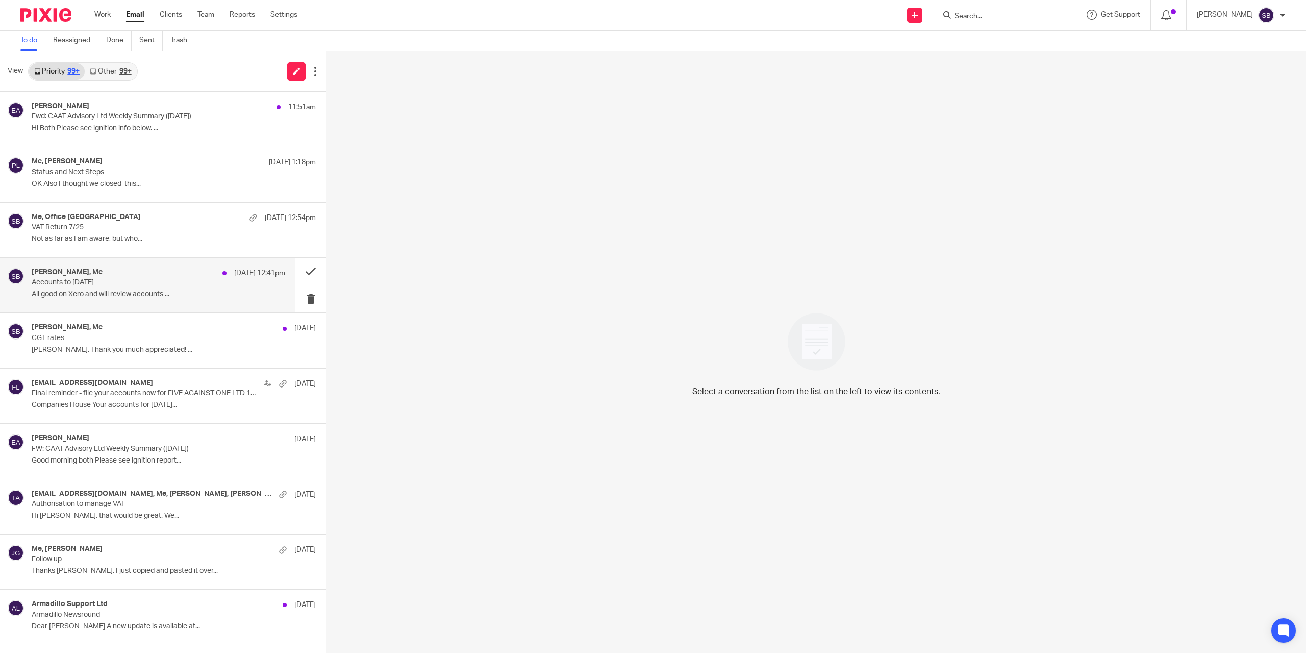
click at [139, 282] on p "Accounts to [DATE]" at bounding box center [133, 282] width 203 height 9
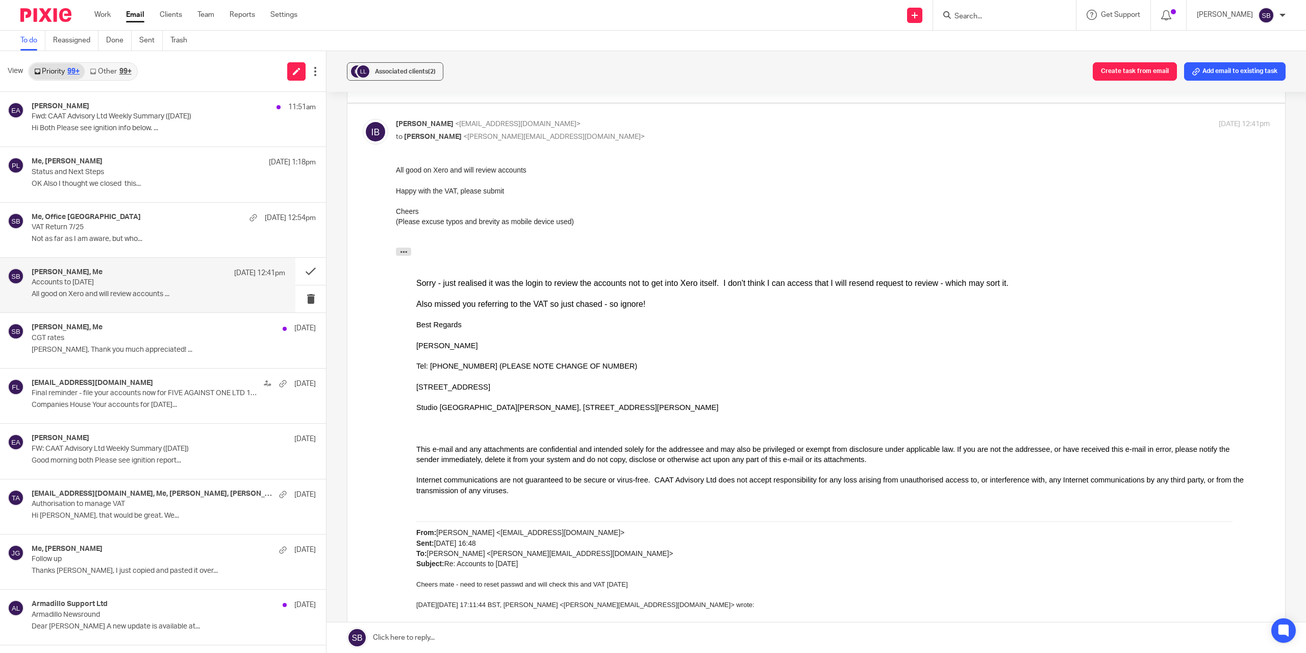
scroll to position [232, 0]
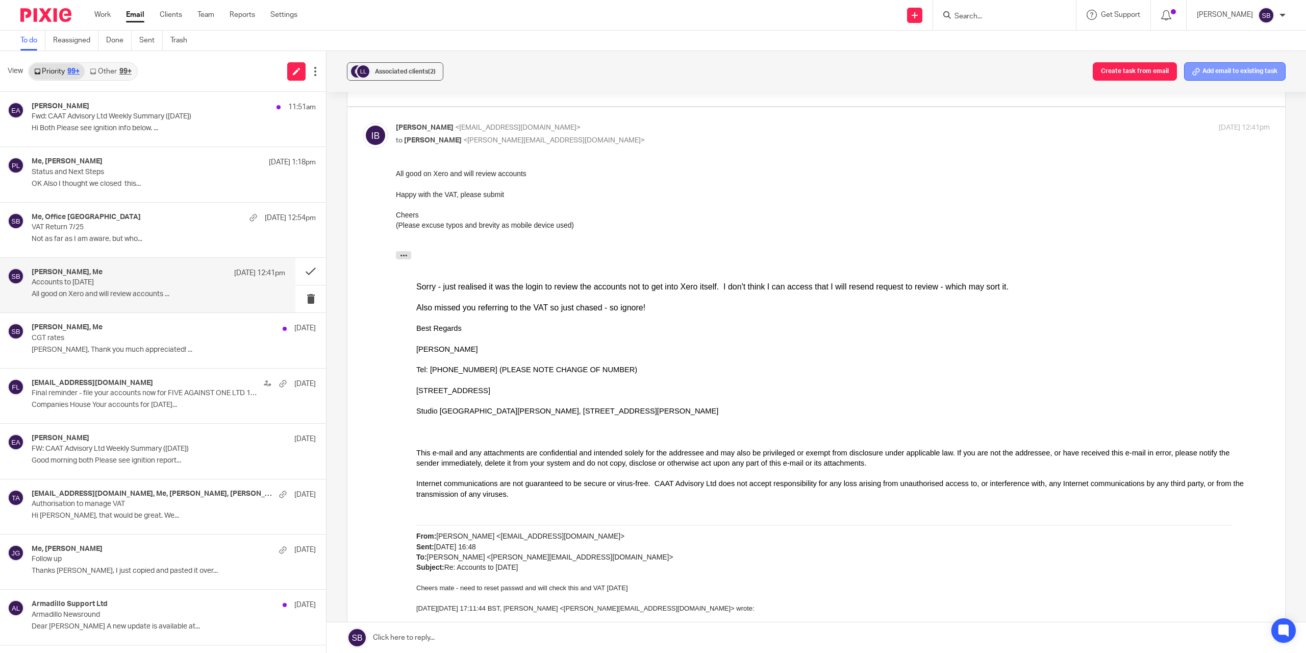
click at [1201, 74] on button "Add email to existing task" at bounding box center [1235, 71] width 102 height 18
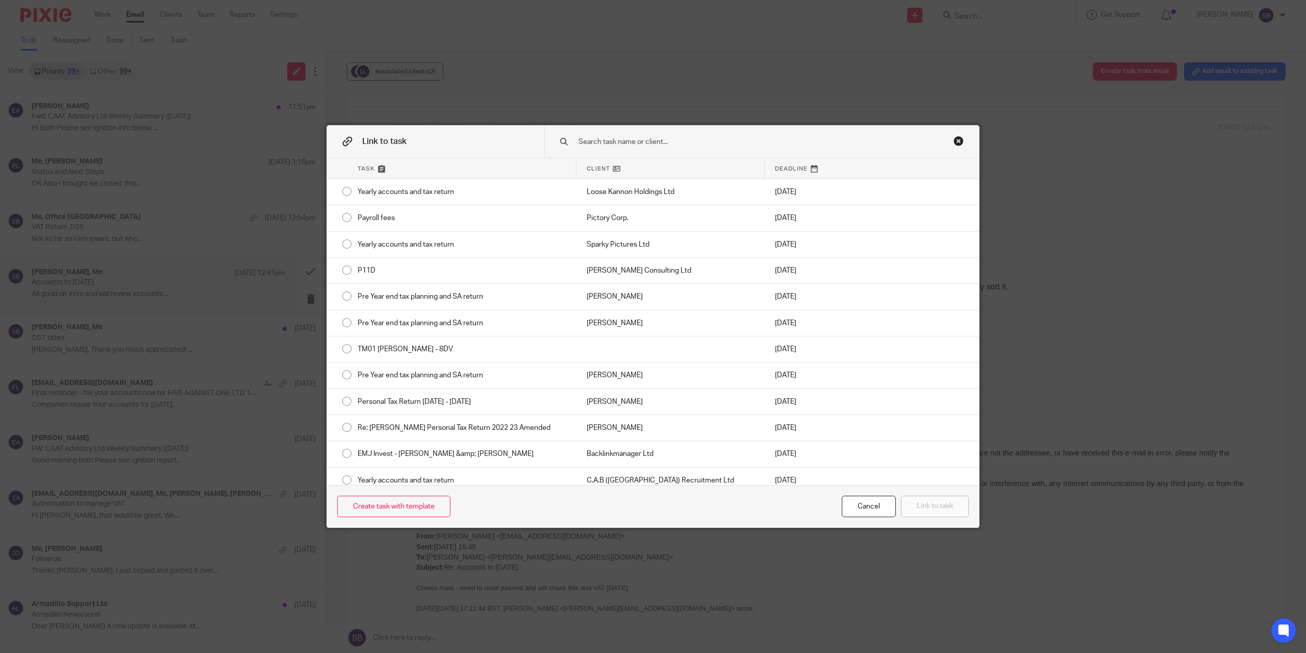
click at [623, 145] on input "text" at bounding box center [746, 141] width 336 height 11
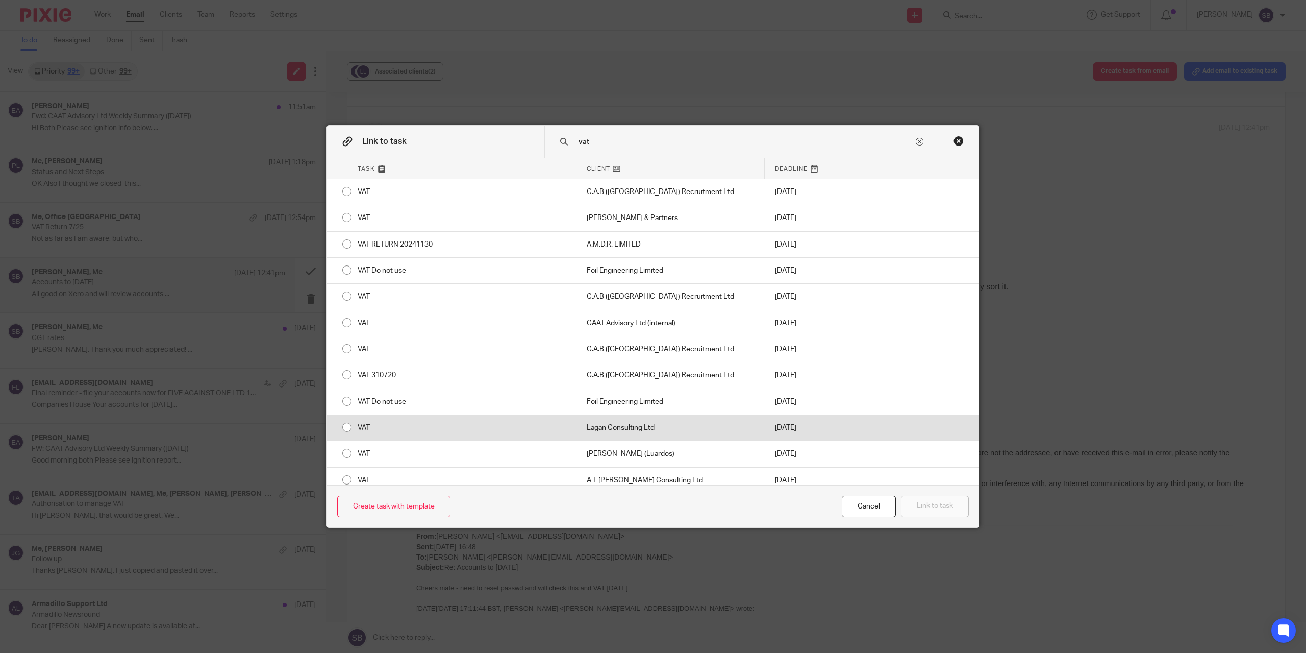
type input "vat"
click at [608, 425] on div "Lagan Consulting Ltd" at bounding box center [671, 428] width 188 height 26
radio input "true"
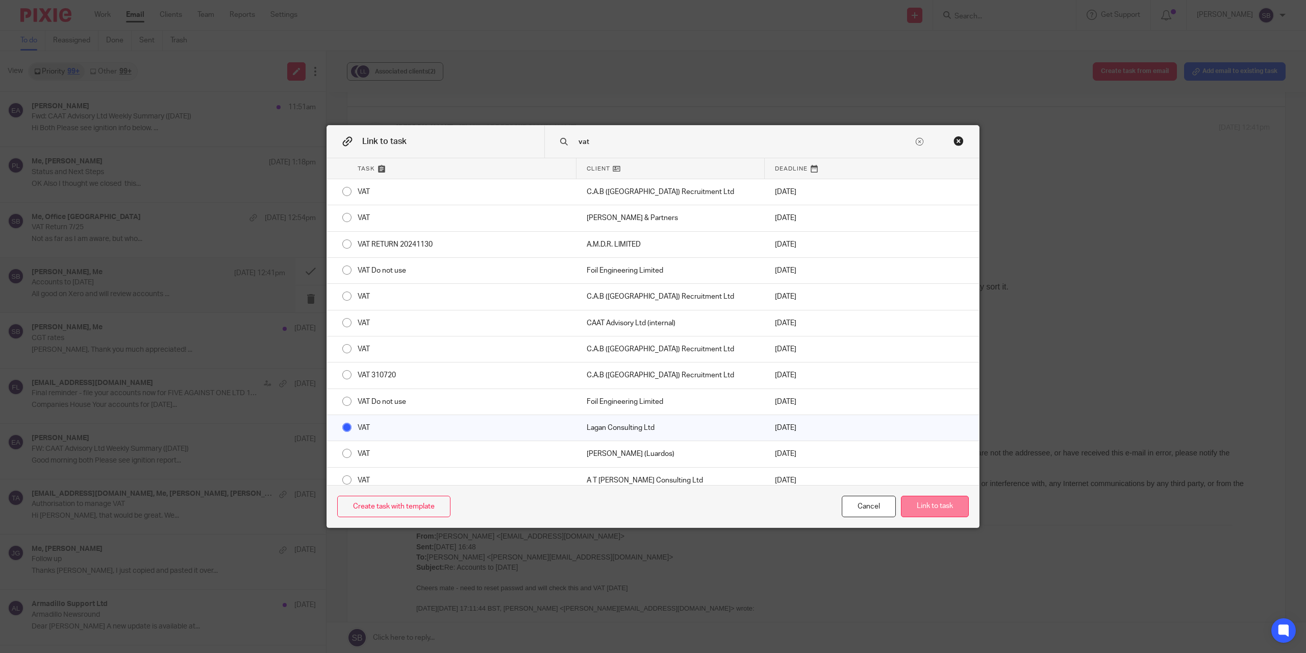
click at [915, 511] on button "Link to task" at bounding box center [935, 506] width 68 height 22
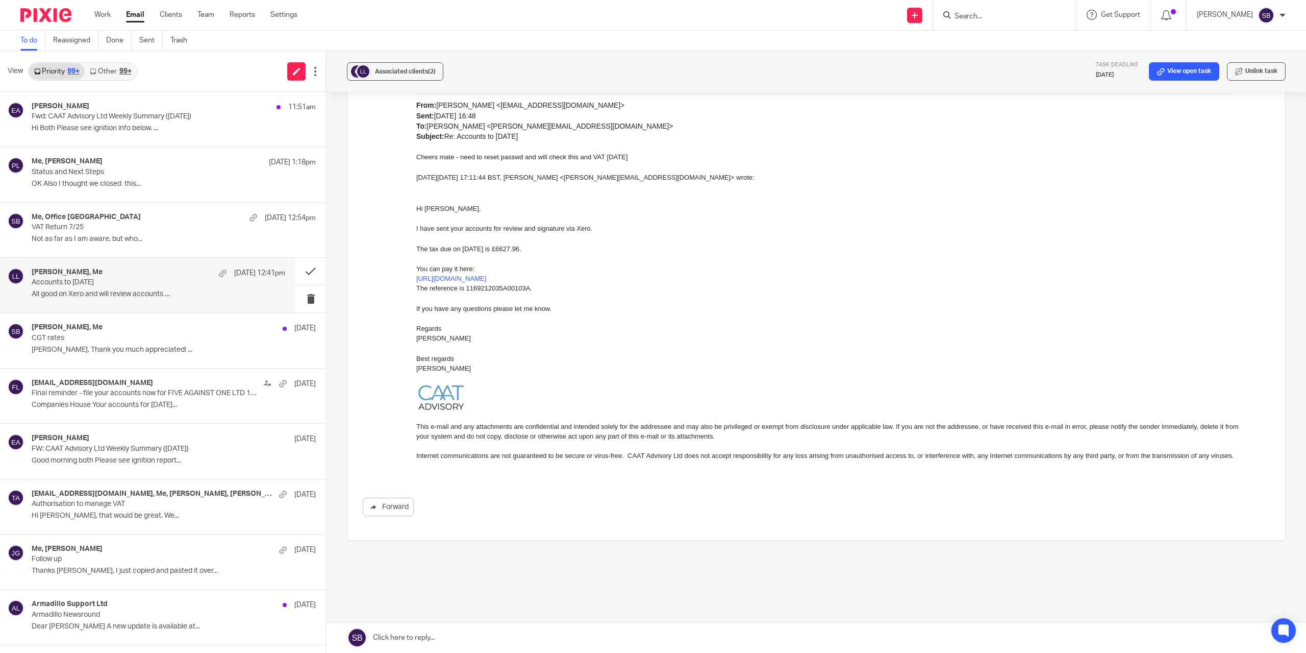
scroll to position [672, 0]
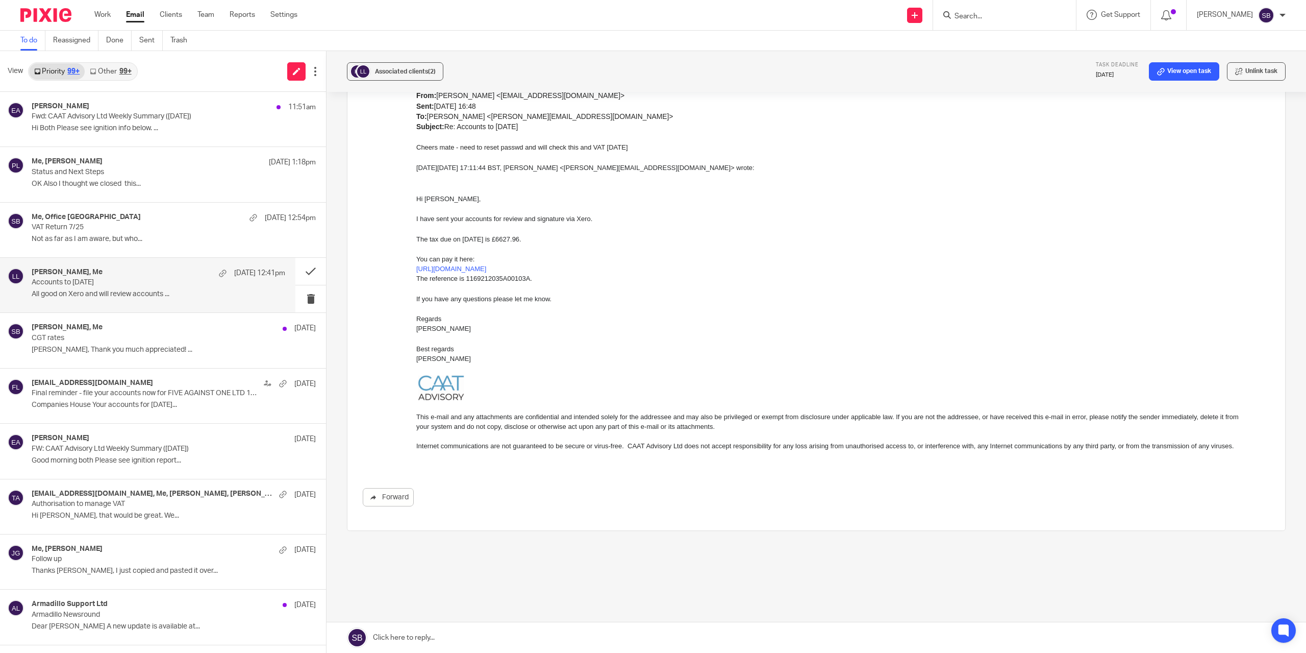
click at [427, 633] on link at bounding box center [817, 637] width 980 height 31
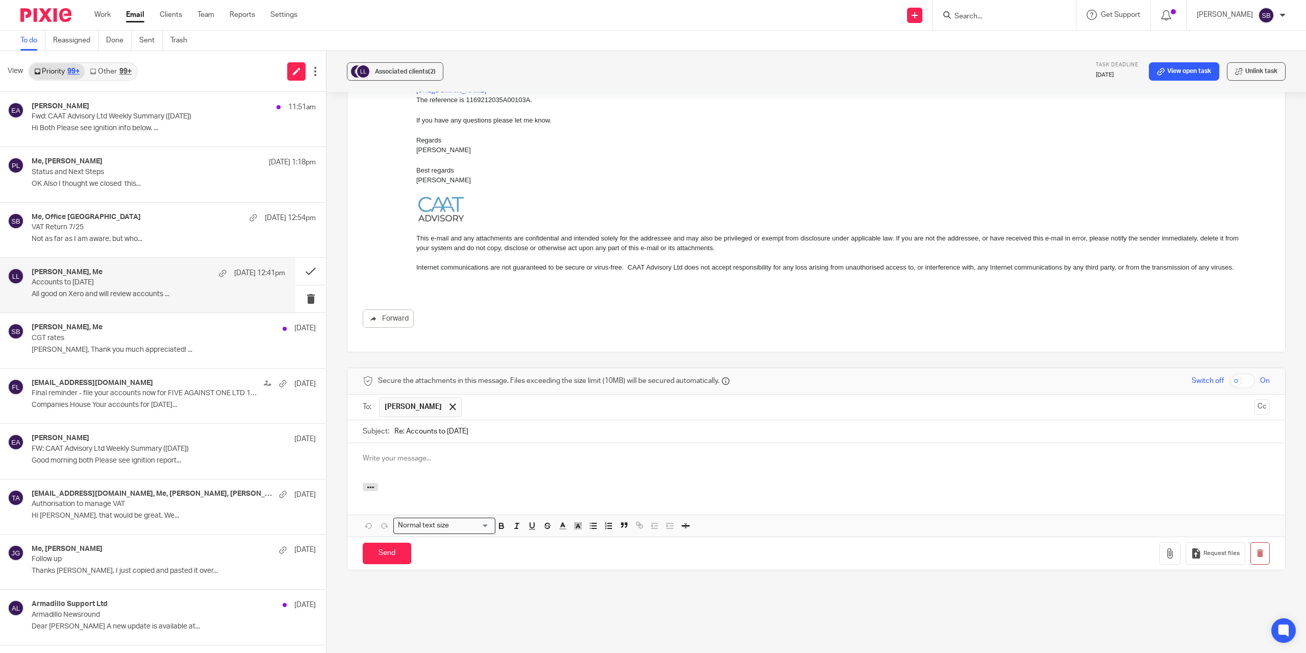
scroll to position [0, 0]
click at [171, 130] on p "Hi Both Please see ignition info below. ..." at bounding box center [159, 128] width 254 height 9
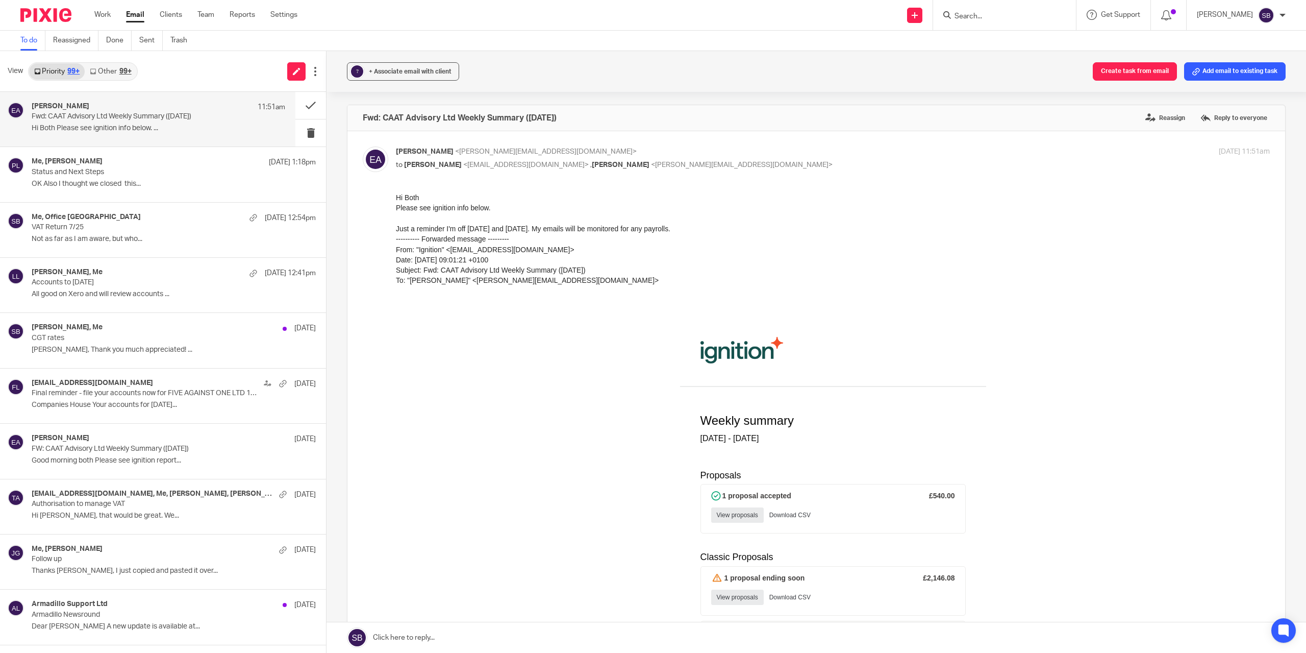
click at [727, 514] on link "View proposals" at bounding box center [737, 514] width 53 height 15
click at [732, 597] on link "View proposals" at bounding box center [737, 596] width 53 height 15
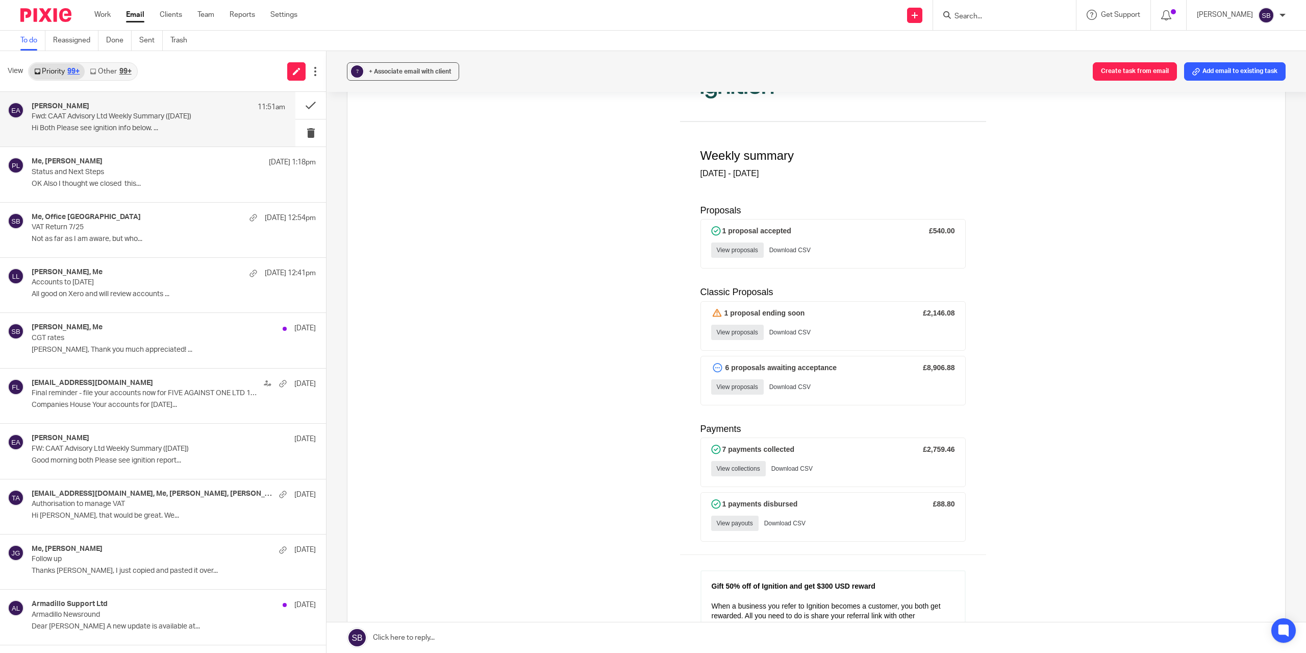
scroll to position [266, 0]
click at [732, 387] on link "View proposals" at bounding box center [737, 385] width 53 height 15
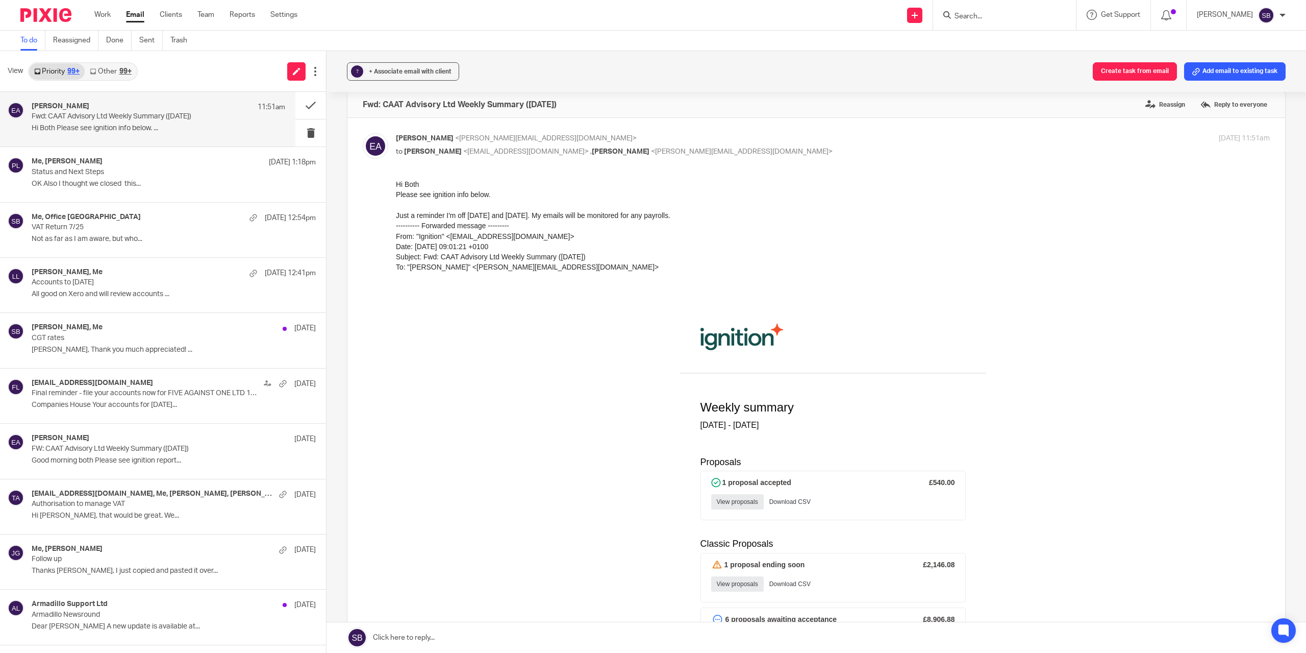
scroll to position [11, 0]
click at [1207, 107] on label "Reply to everyone" at bounding box center [1234, 107] width 72 height 15
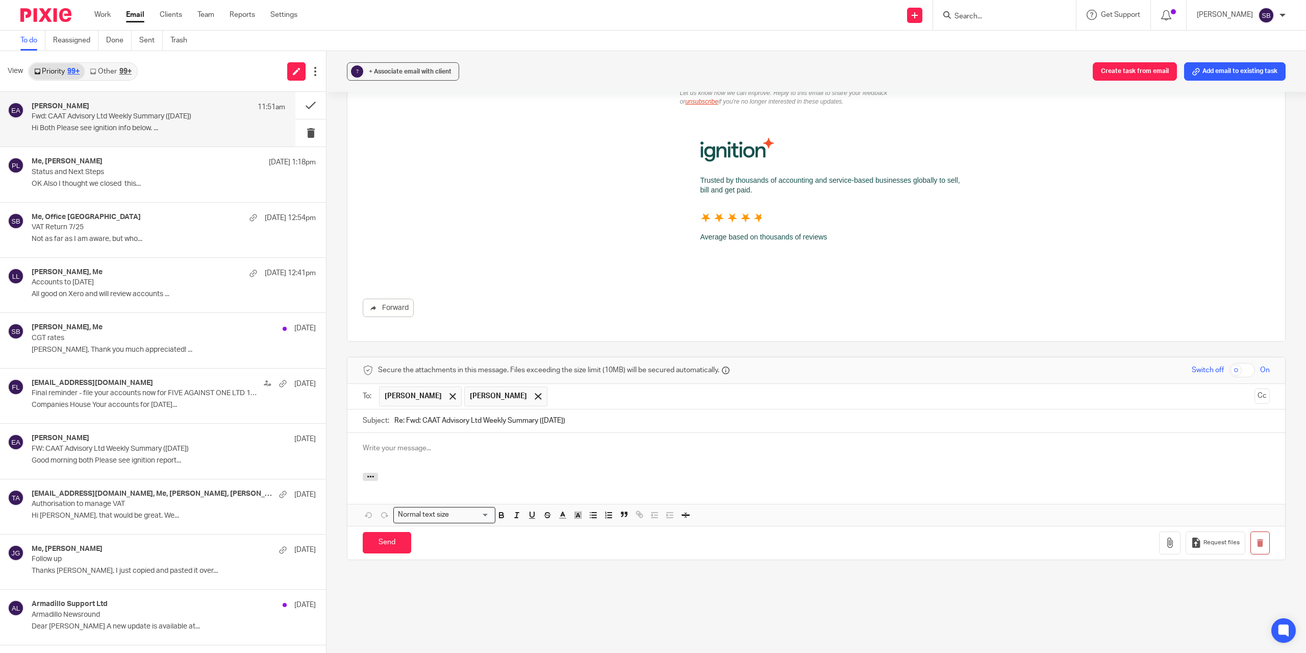
scroll to position [0, 0]
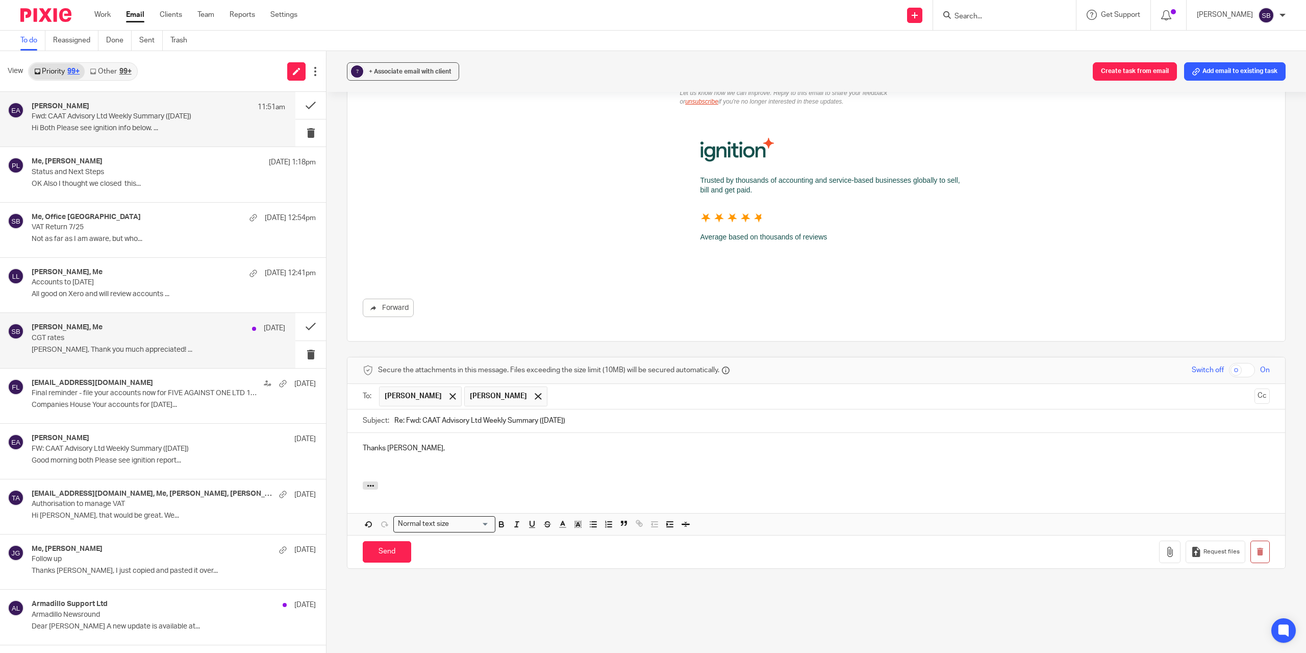
click at [190, 337] on p "CGT rates" at bounding box center [133, 338] width 203 height 9
click at [413, 453] on p at bounding box center [816, 458] width 907 height 10
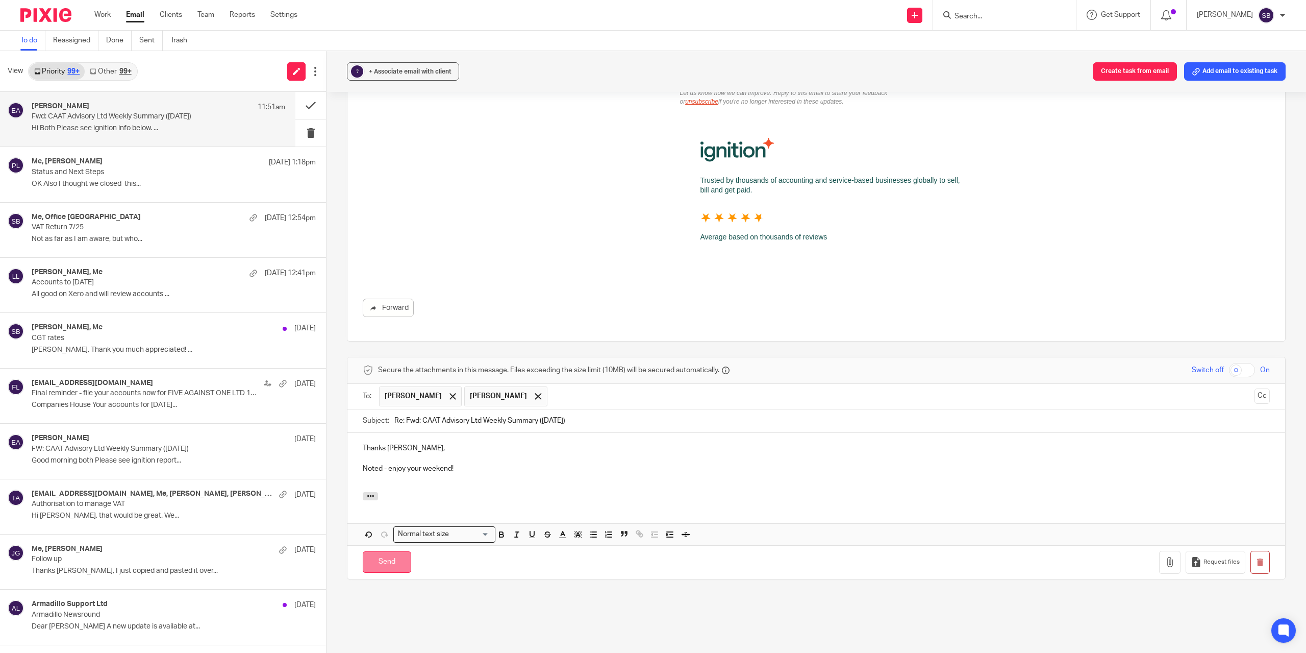
click at [387, 569] on input "Send" at bounding box center [387, 562] width 48 height 22
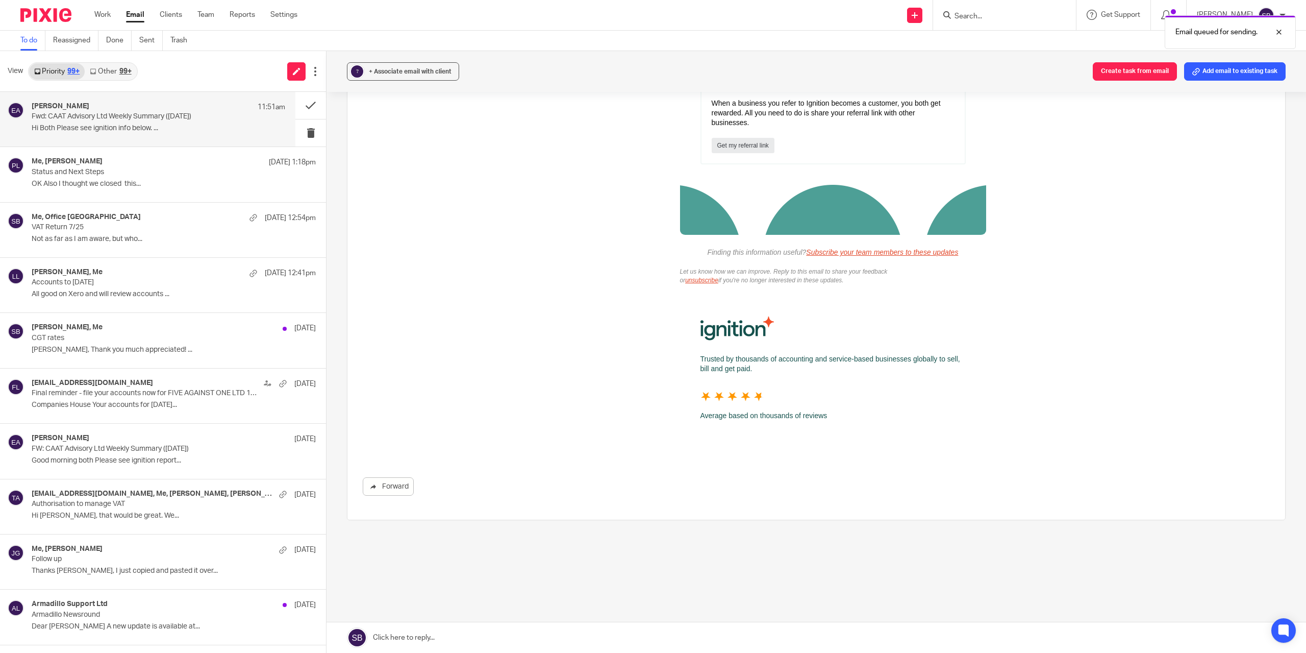
scroll to position [767, 0]
click at [298, 436] on button at bounding box center [310, 437] width 31 height 27
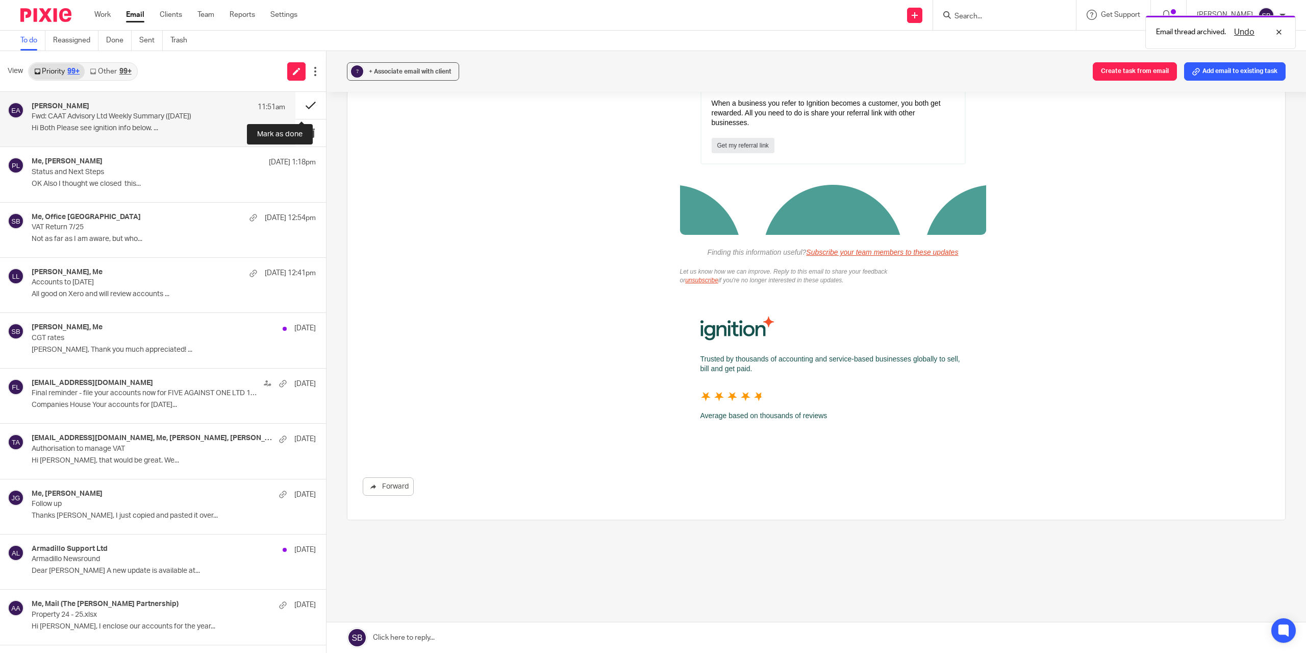
click at [300, 106] on button at bounding box center [310, 105] width 31 height 27
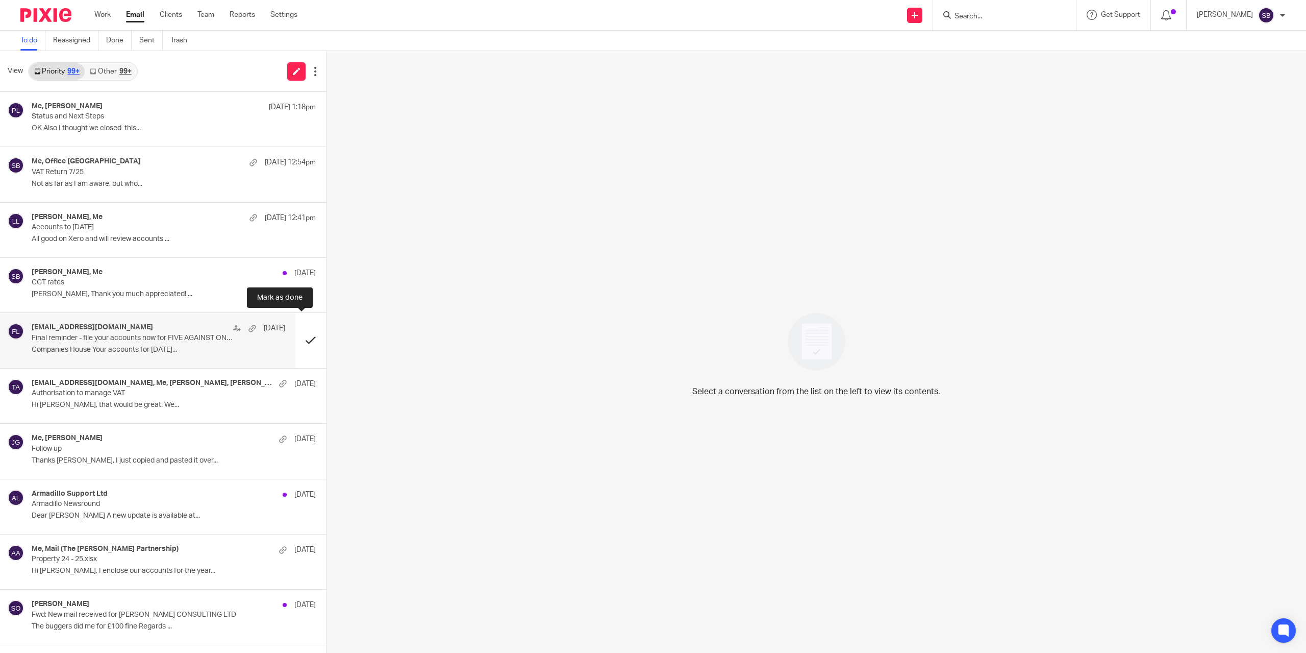
click at [300, 341] on button at bounding box center [310, 340] width 31 height 55
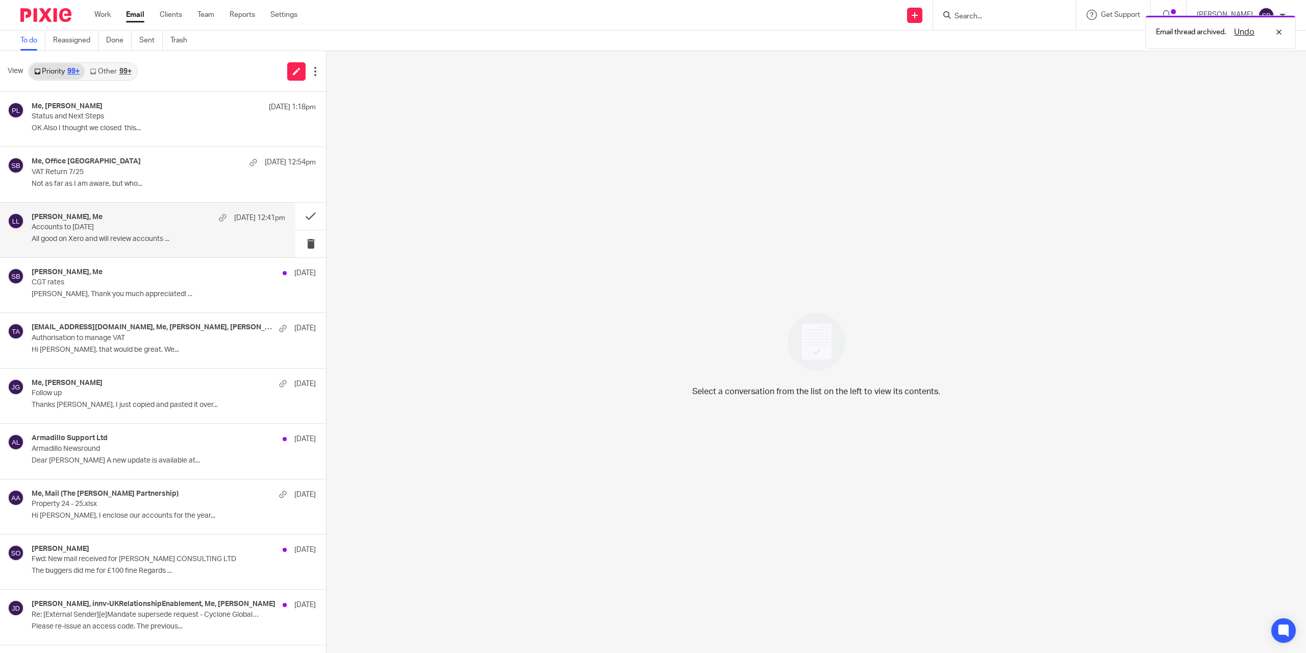
click at [167, 231] on p "Accounts to 30/11/14" at bounding box center [133, 227] width 203 height 9
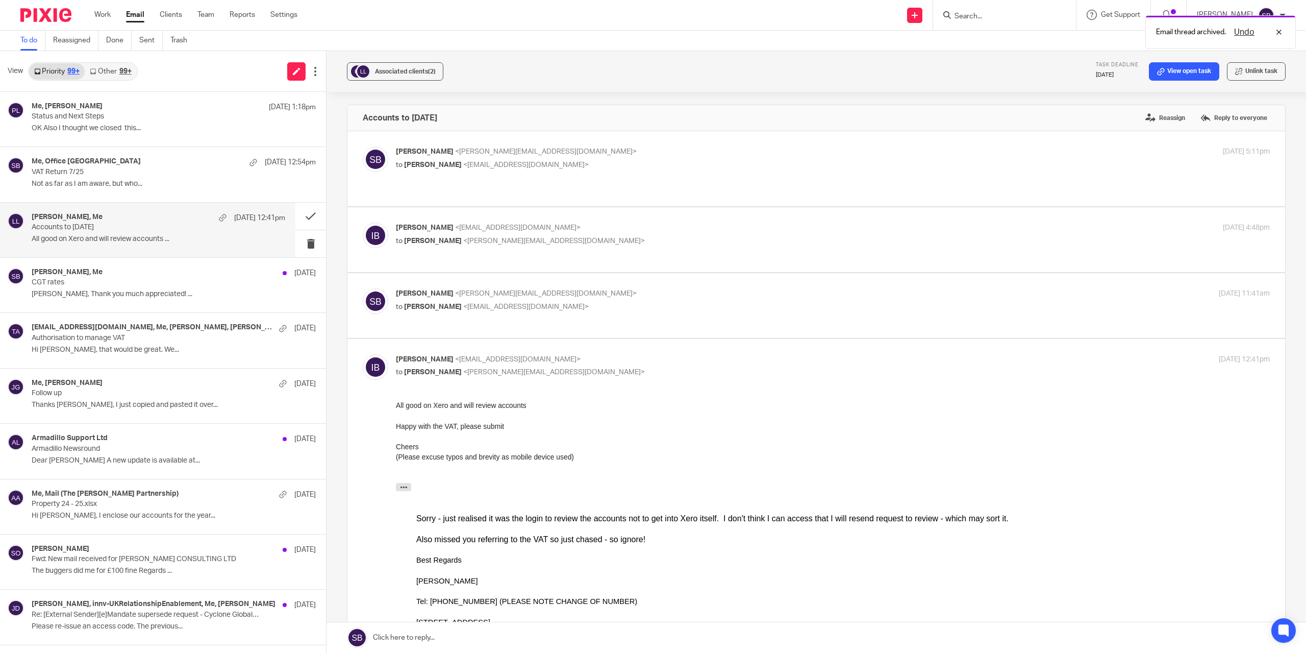
scroll to position [0, 0]
click at [300, 216] on button at bounding box center [310, 216] width 31 height 27
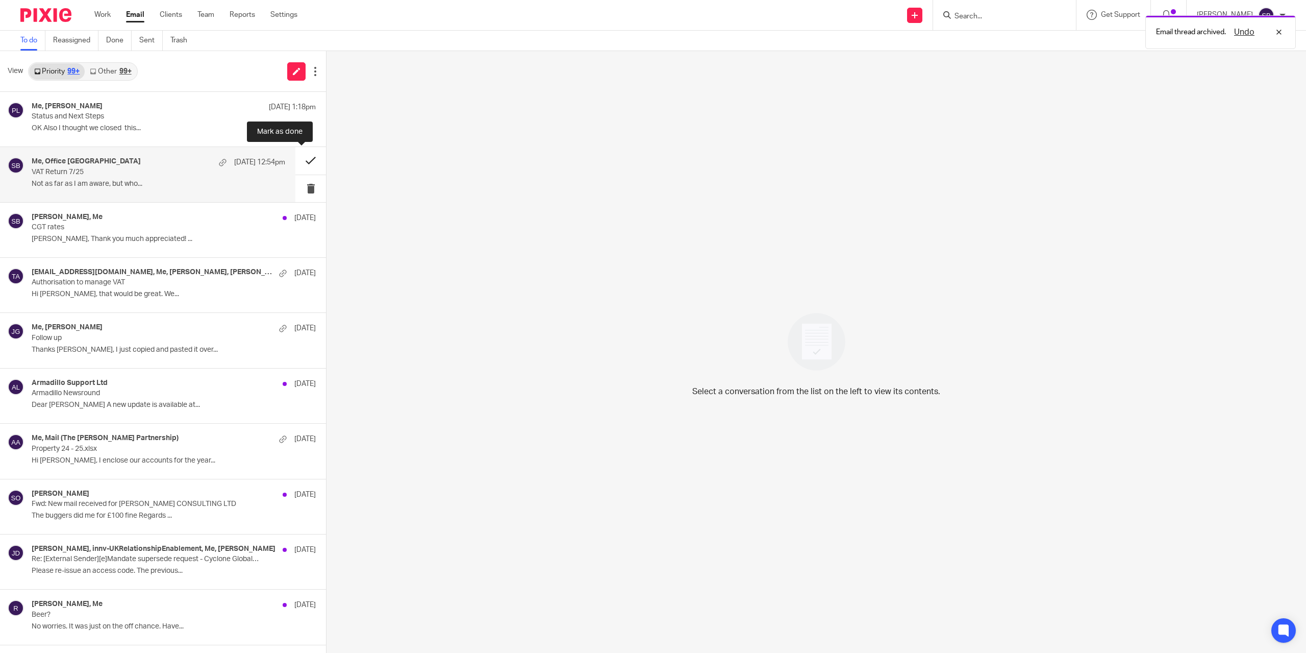
click at [298, 159] on button at bounding box center [310, 160] width 31 height 27
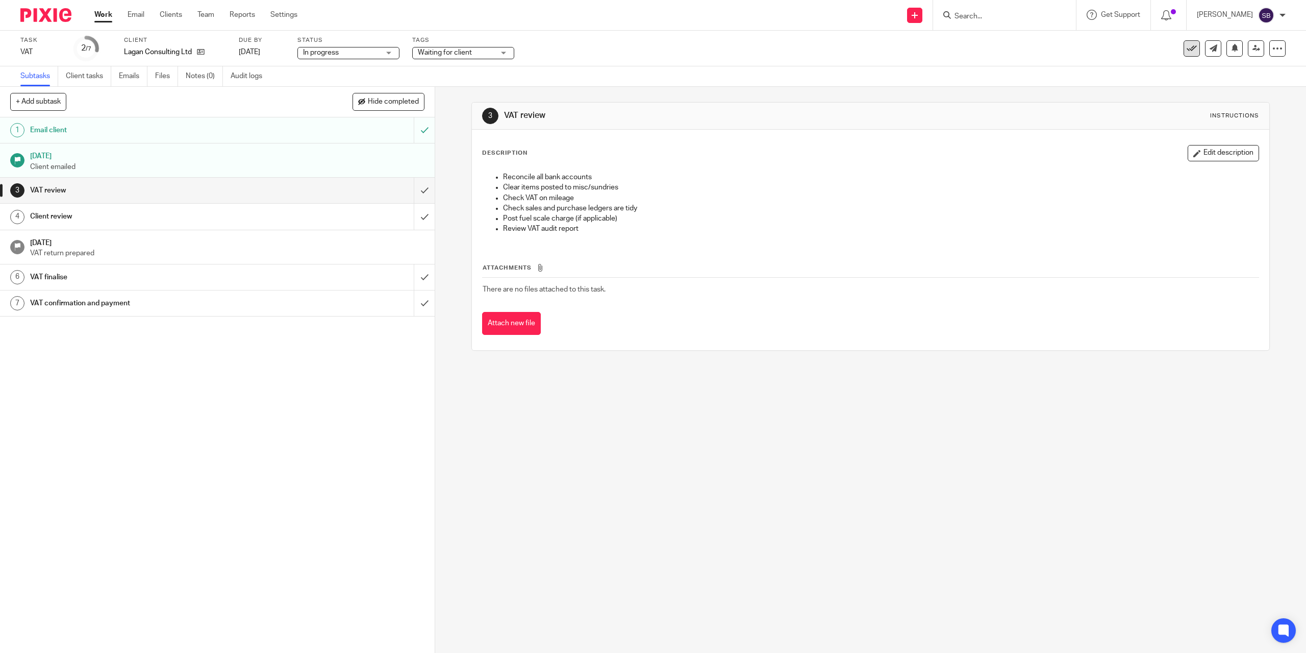
click at [1185, 54] on button at bounding box center [1192, 48] width 16 height 16
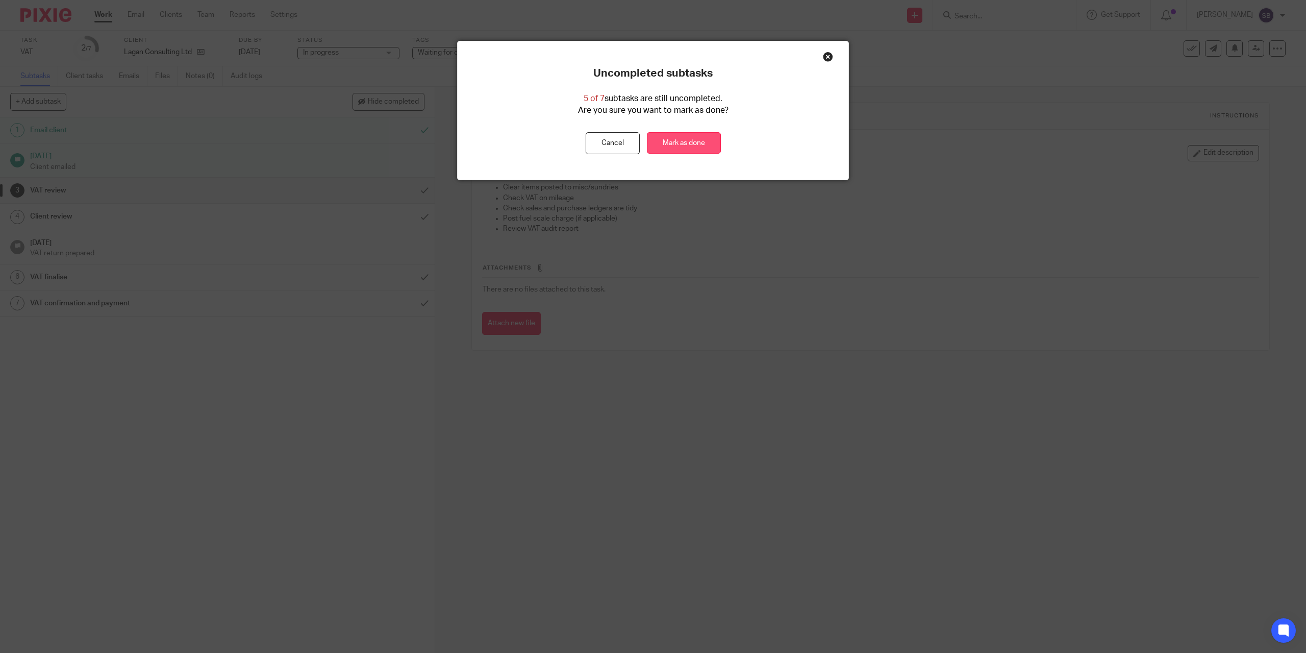
click at [674, 142] on link "Mark as done" at bounding box center [684, 143] width 74 height 22
